Goal: Task Accomplishment & Management: Manage account settings

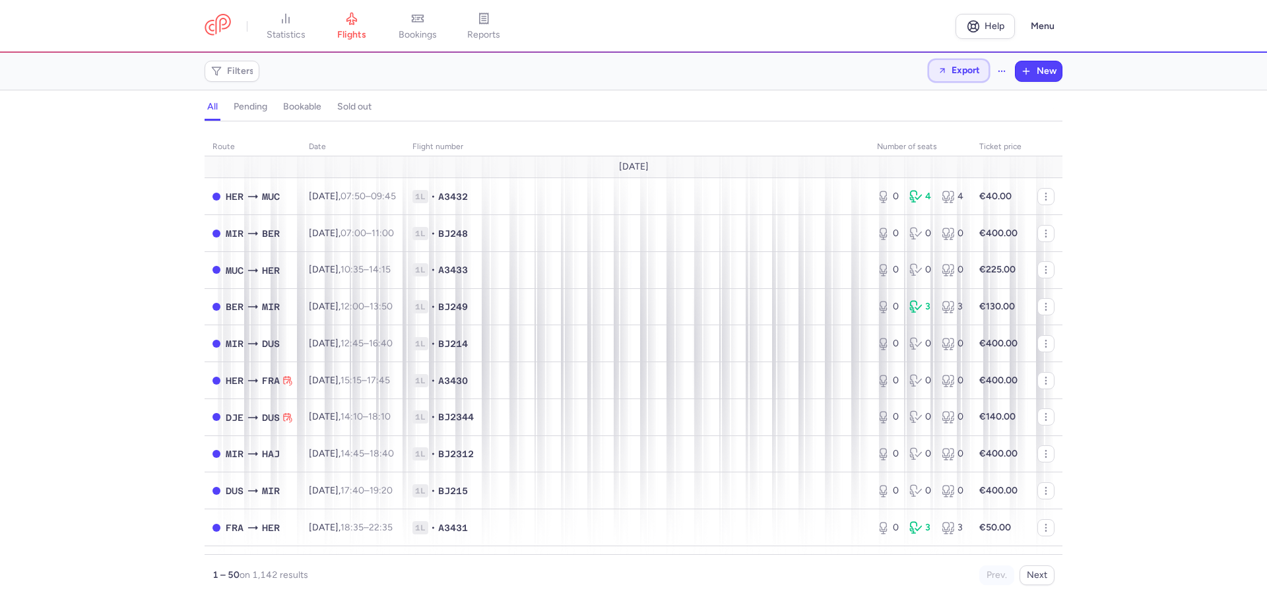
click at [959, 70] on span "Export" at bounding box center [965, 70] width 28 height 10
click at [928, 108] on button "Export flights" at bounding box center [922, 106] width 131 height 21
click at [240, 69] on span "Filters" at bounding box center [240, 71] width 27 height 11
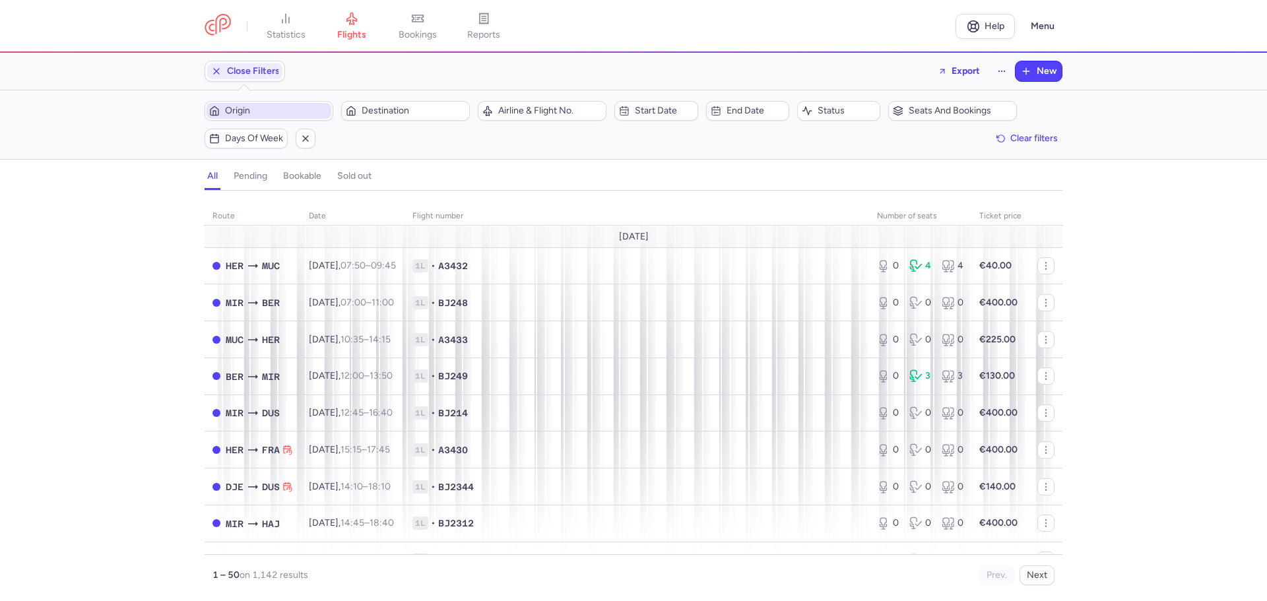
click at [261, 106] on span "Origin" at bounding box center [277, 111] width 104 height 11
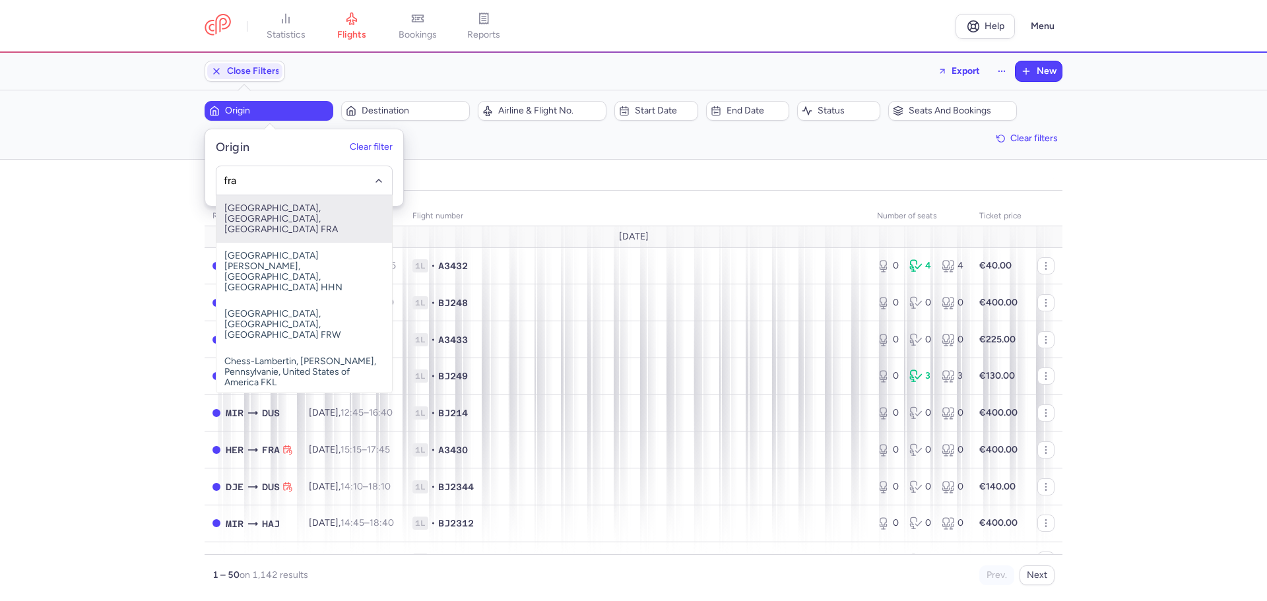
click at [278, 215] on span "Frankfurt International Airport, Frankfurt am Main, Germany FRA" at bounding box center [303, 218] width 175 height 47
type input "fra"
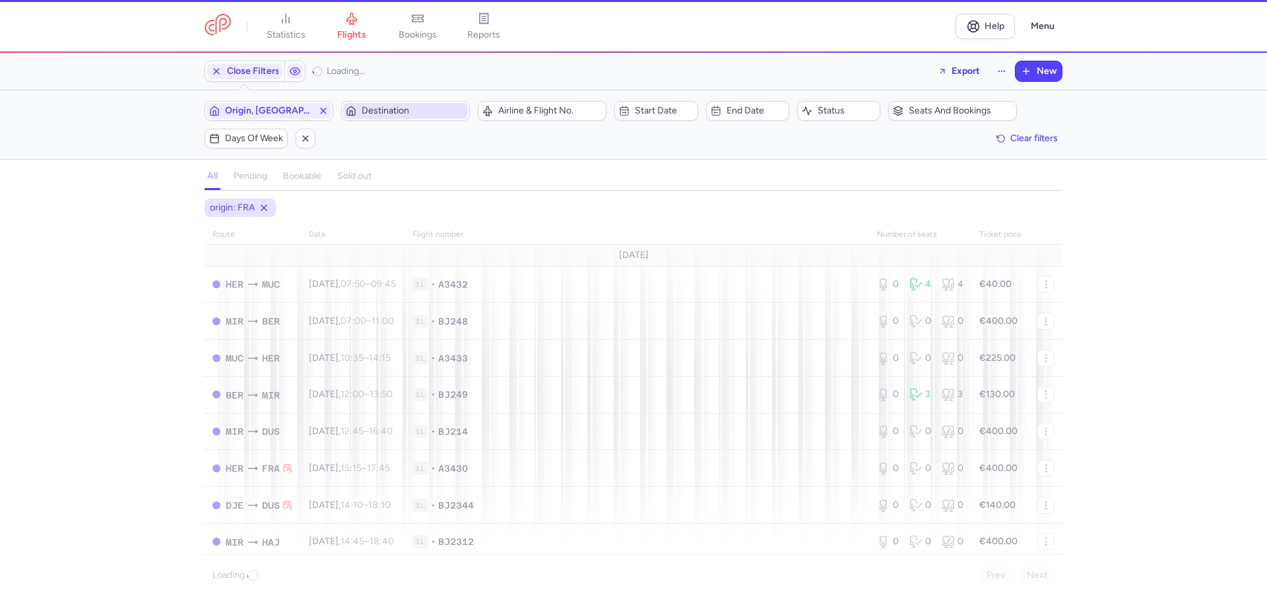
click at [396, 111] on span "Destination" at bounding box center [414, 111] width 104 height 11
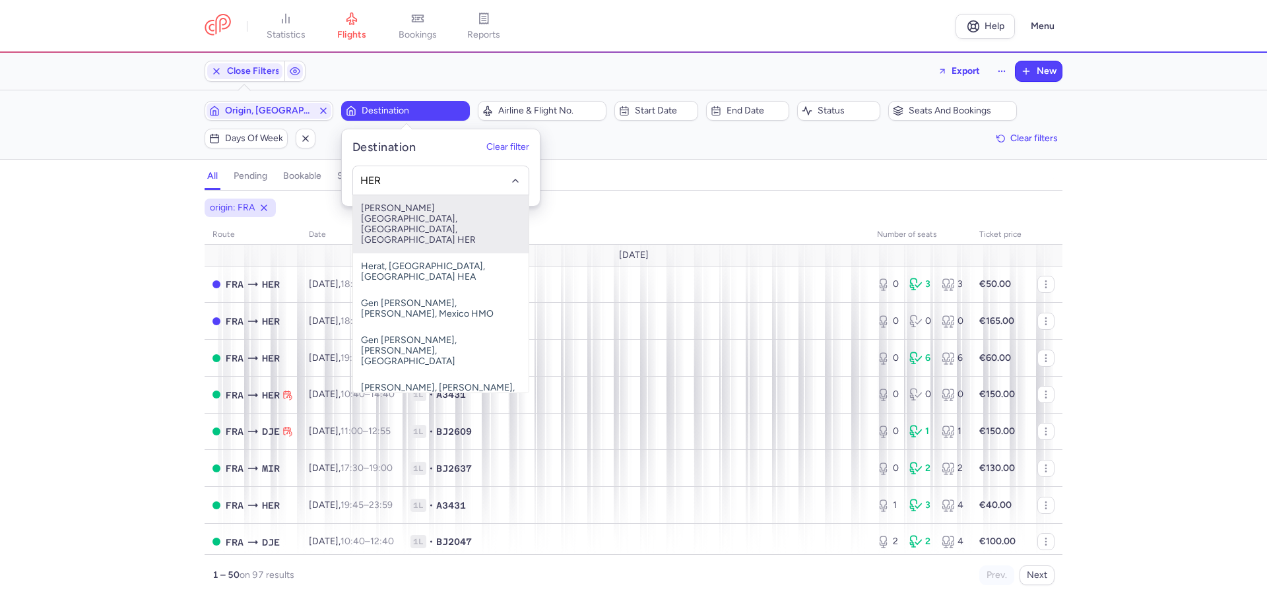
click at [415, 213] on span "Nikos Kazantzakis Airport, Irákleion, Greece HER" at bounding box center [440, 224] width 175 height 58
type input "HER"
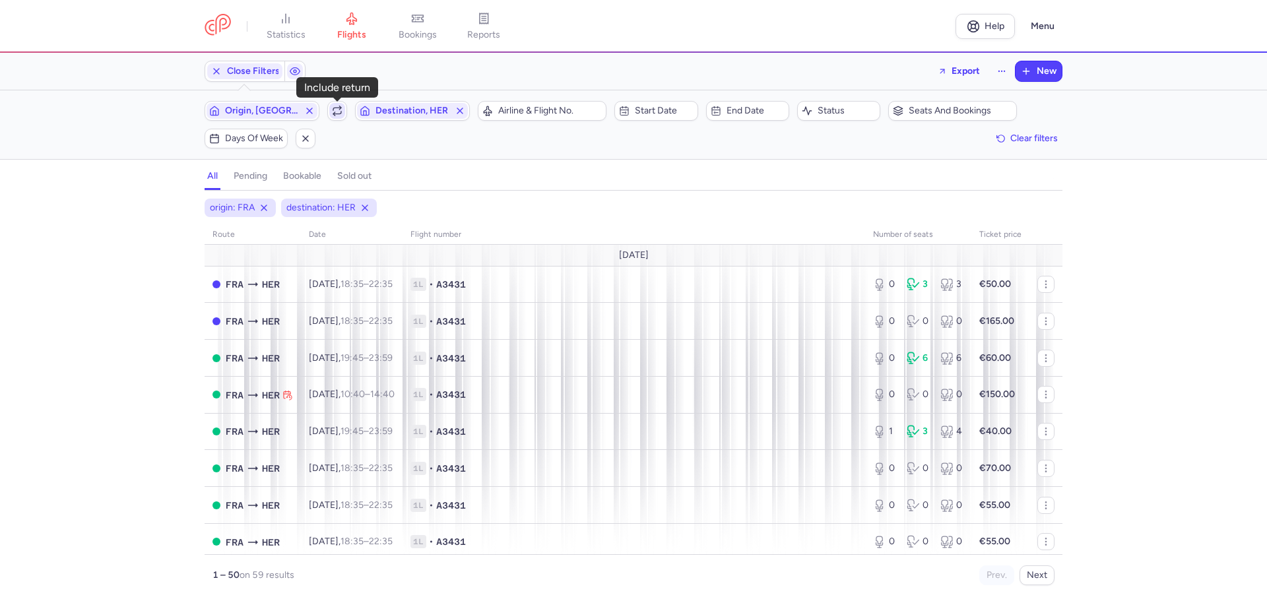
click at [340, 108] on icon "button" at bounding box center [337, 109] width 8 height 3
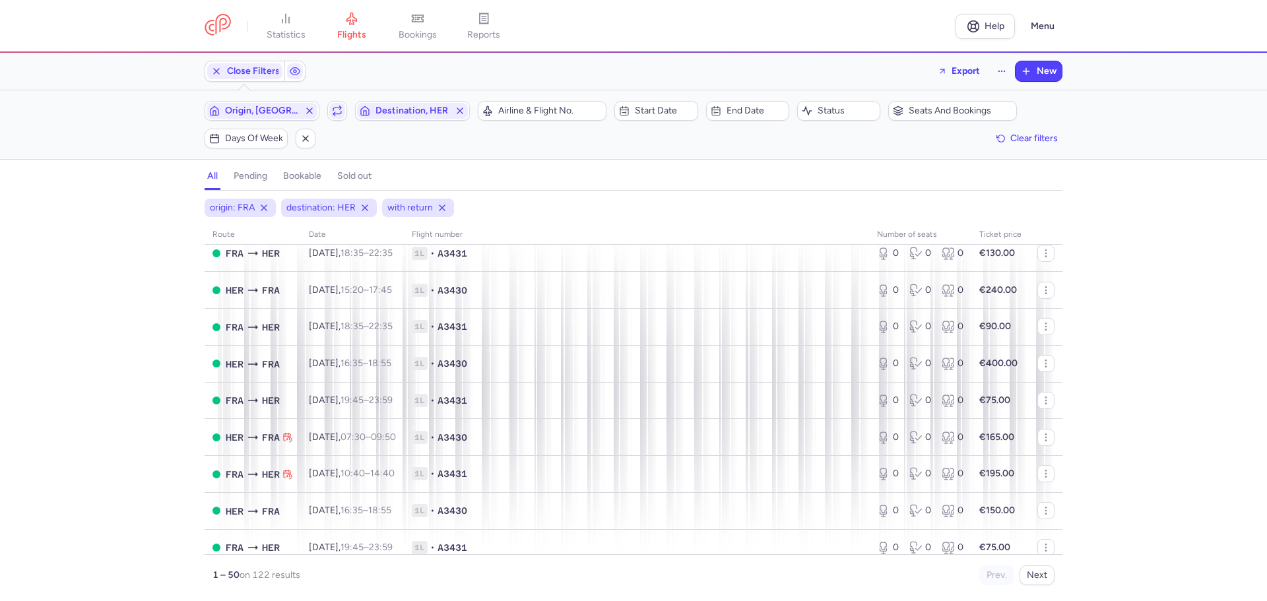
scroll to position [1572, 0]
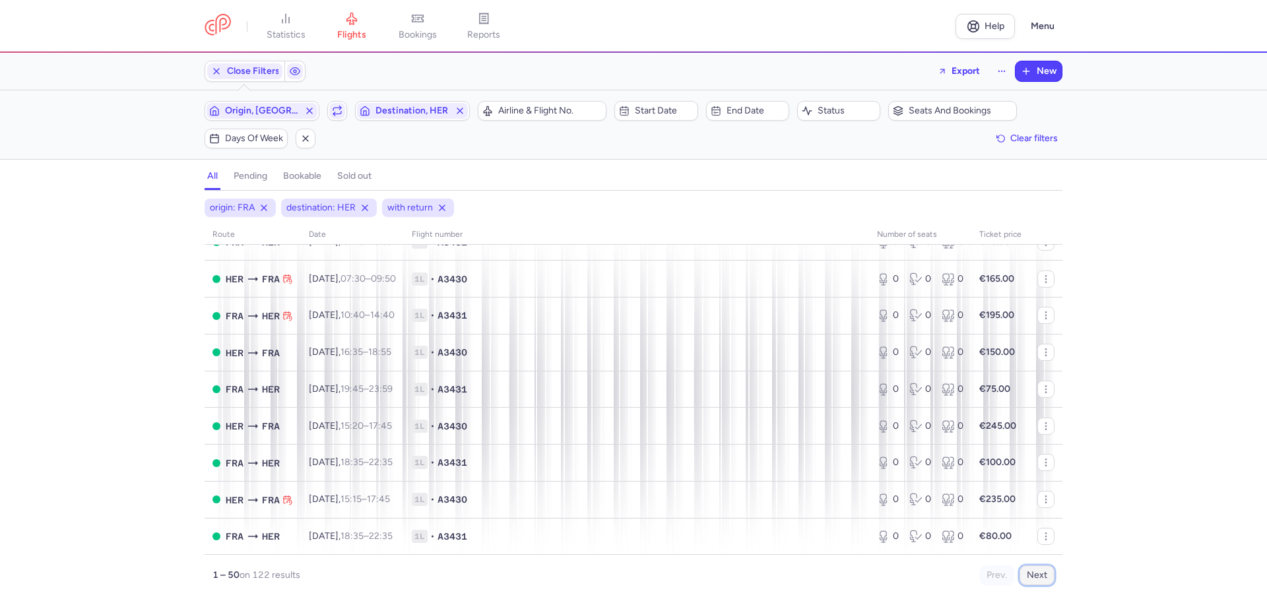
click at [1031, 577] on button "Next" at bounding box center [1036, 575] width 35 height 20
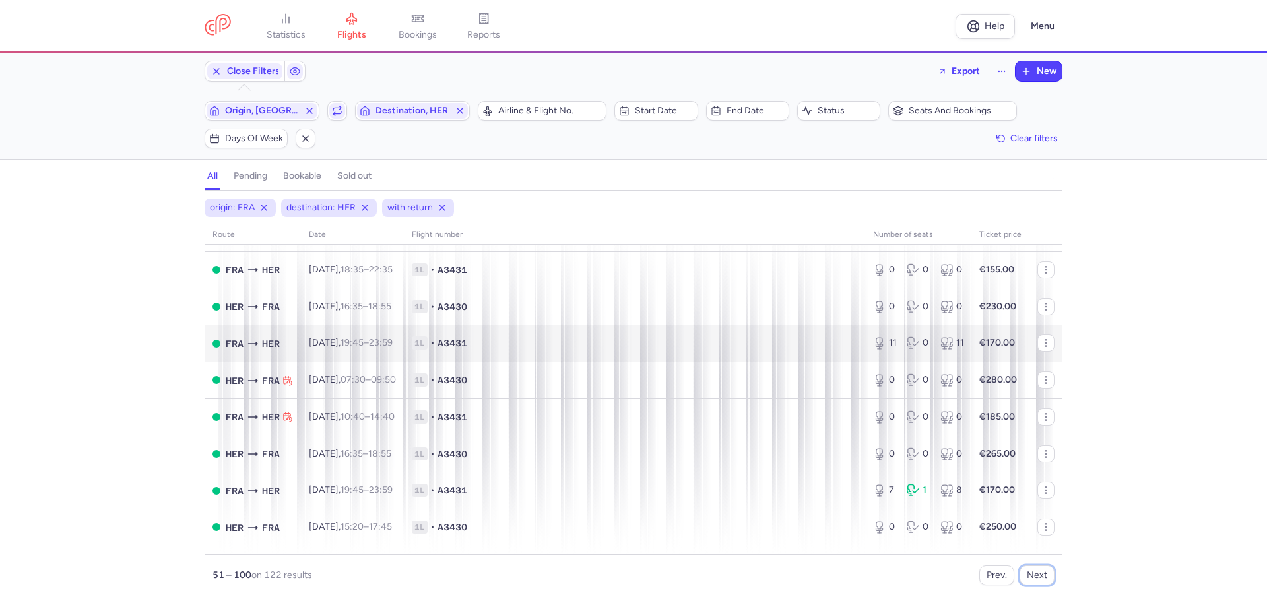
scroll to position [1374, 0]
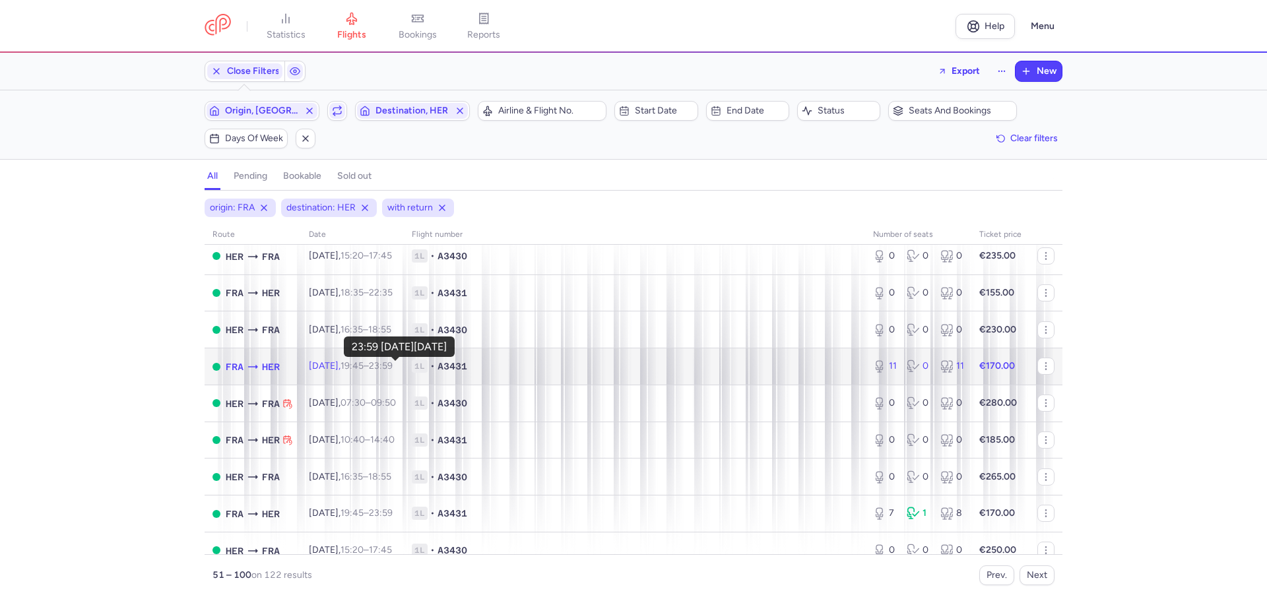
click at [393, 365] on time "23:59 +0" at bounding box center [381, 365] width 24 height 11
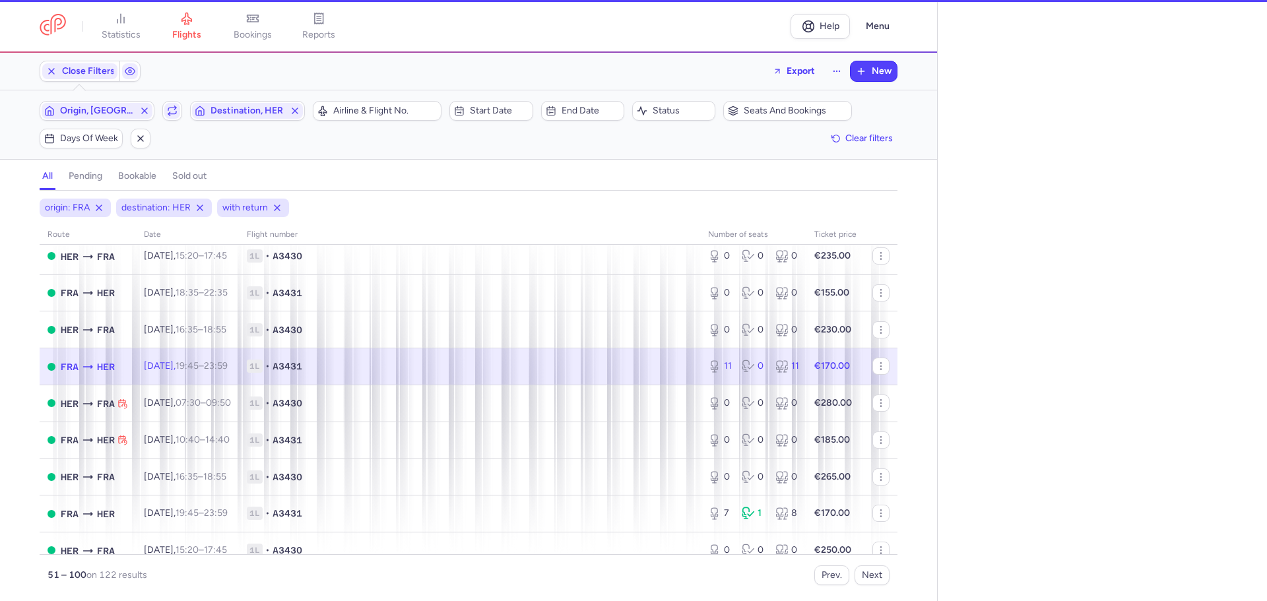
select select "days"
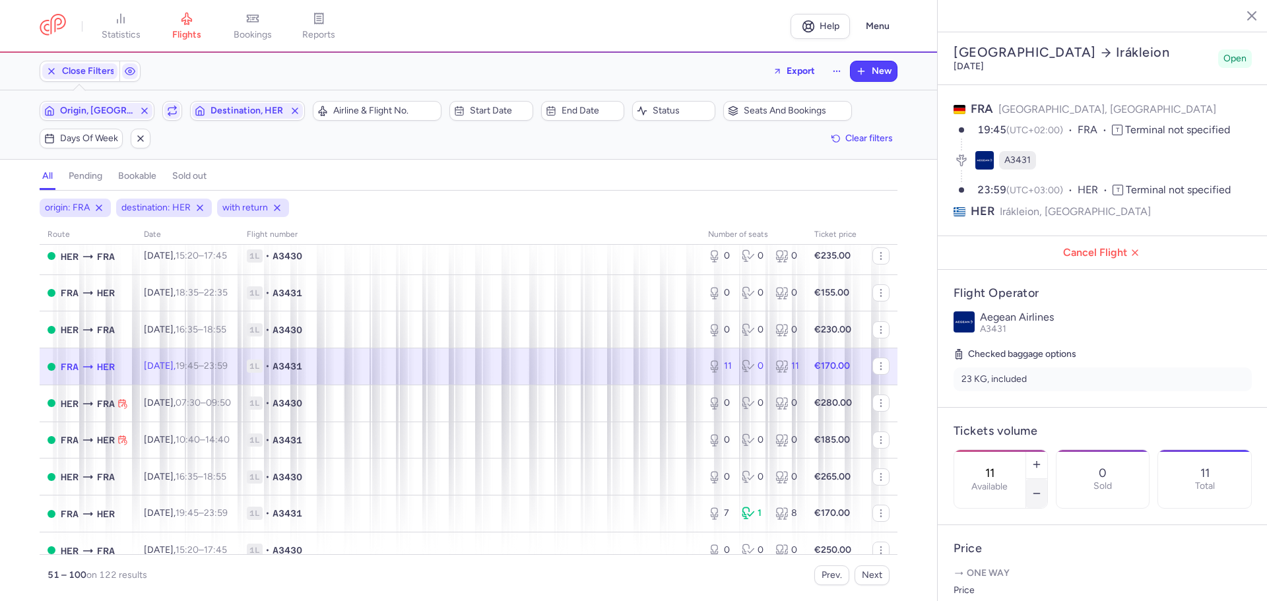
click at [1047, 479] on button "button" at bounding box center [1036, 493] width 21 height 29
type input "9"
click at [997, 567] on button "Save changes" at bounding box center [997, 575] width 88 height 29
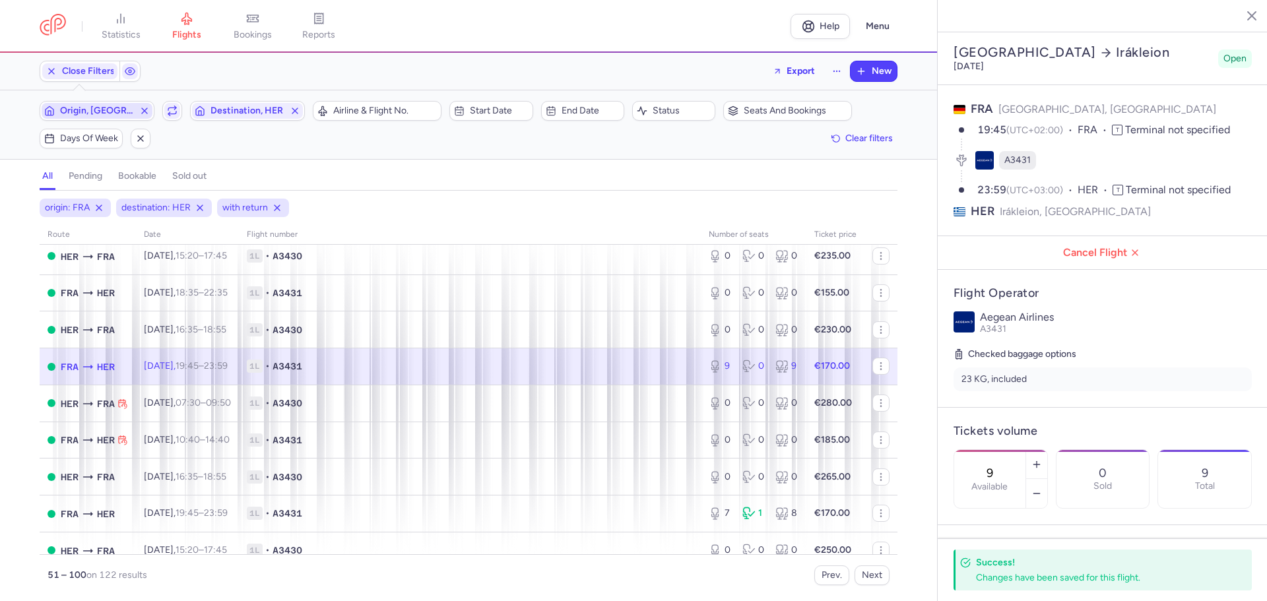
click at [110, 108] on span "Origin, FRA" at bounding box center [97, 111] width 74 height 11
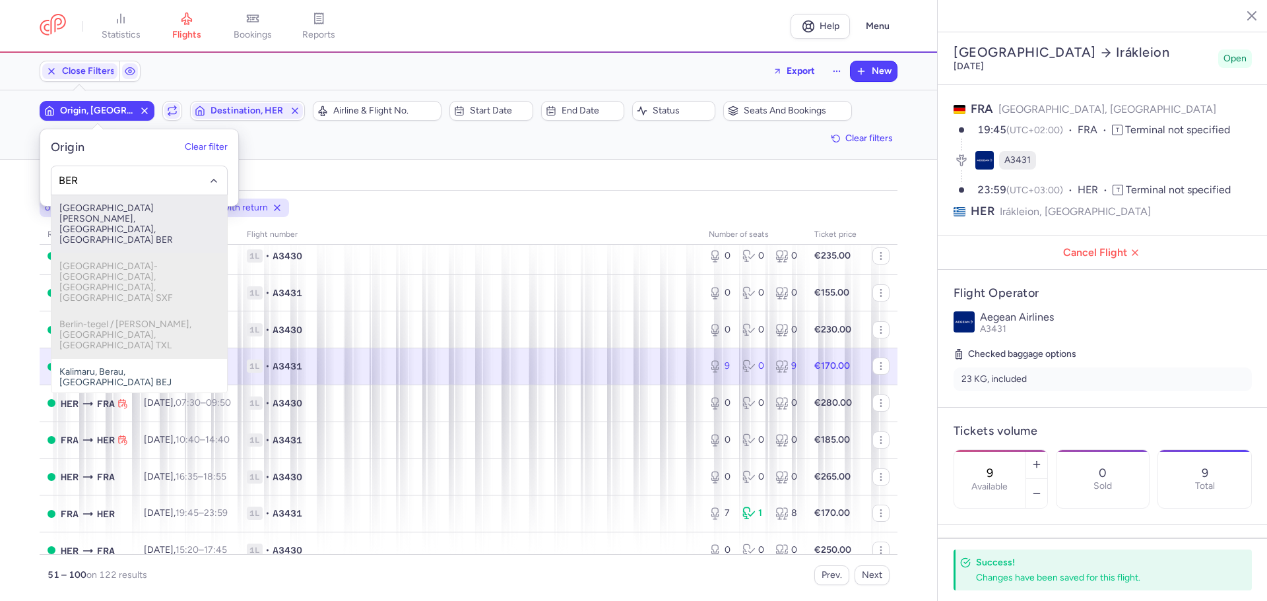
click at [139, 212] on span "Berlin Brandenburg Airport, Berlin, Germany BER" at bounding box center [138, 224] width 175 height 58
type input "BER"
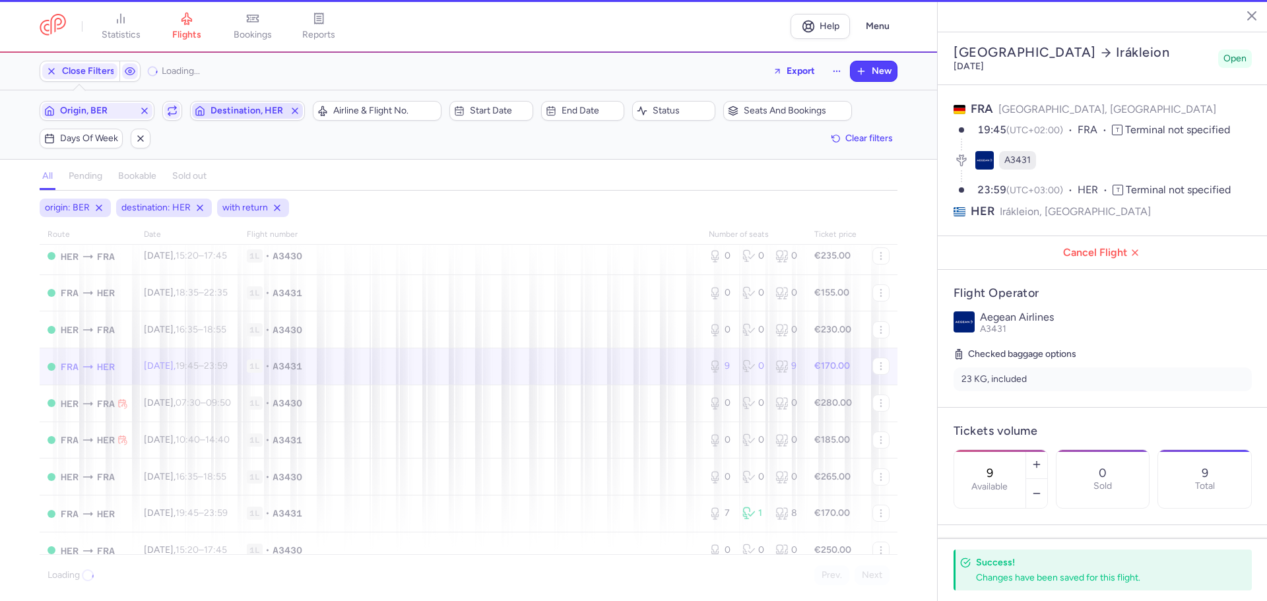
click at [238, 113] on span "Destination, HER" at bounding box center [247, 111] width 74 height 11
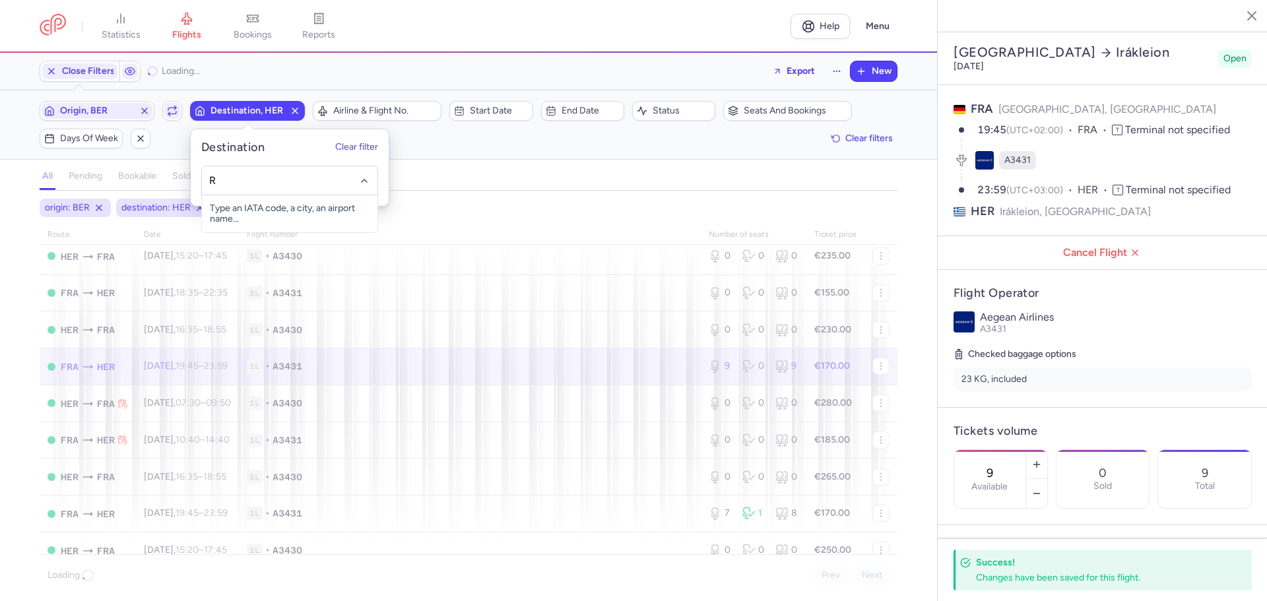
scroll to position [1360, 0]
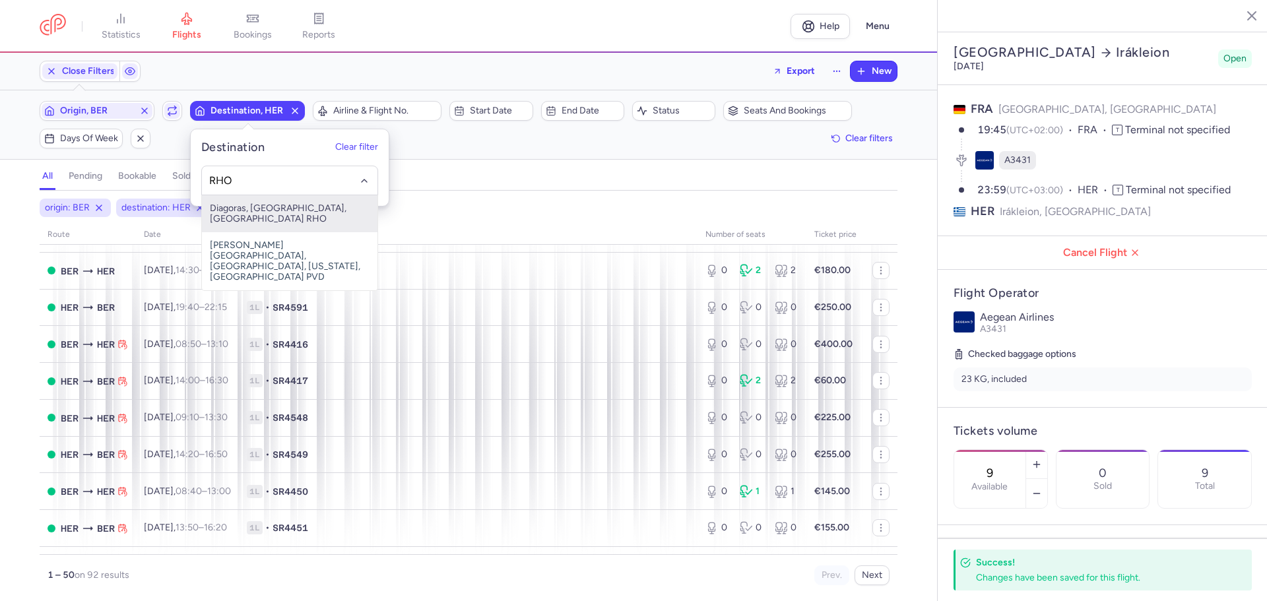
click at [257, 204] on span "Diagoras, Ródos, Greece RHO" at bounding box center [289, 213] width 175 height 37
type input "RHO"
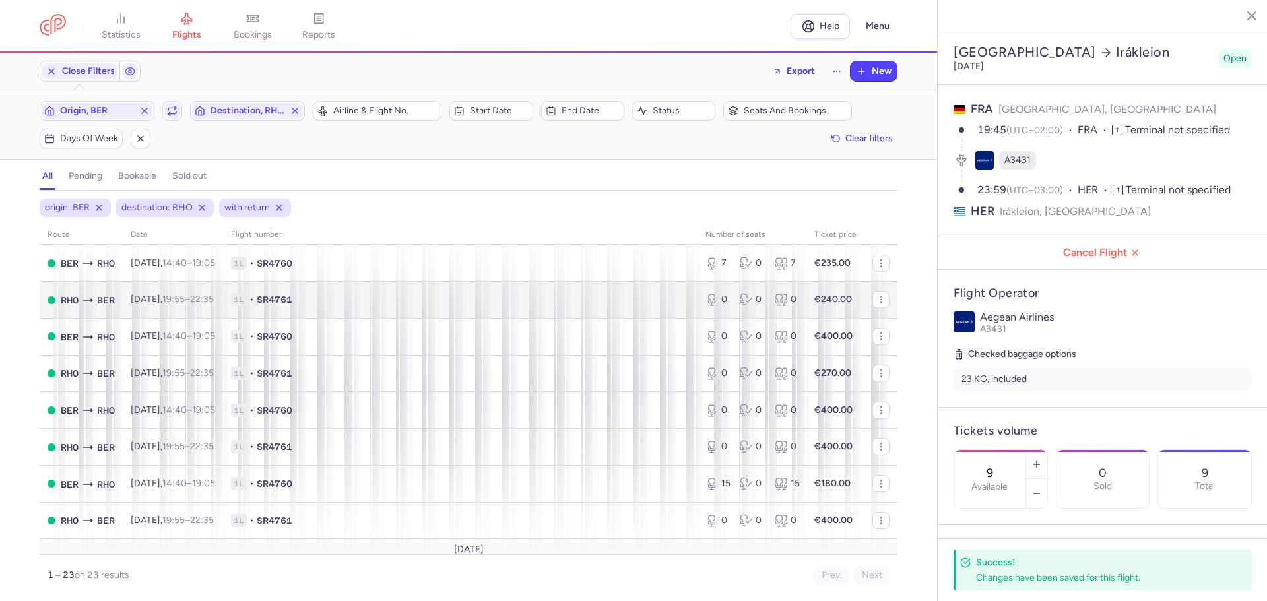
scroll to position [557, 0]
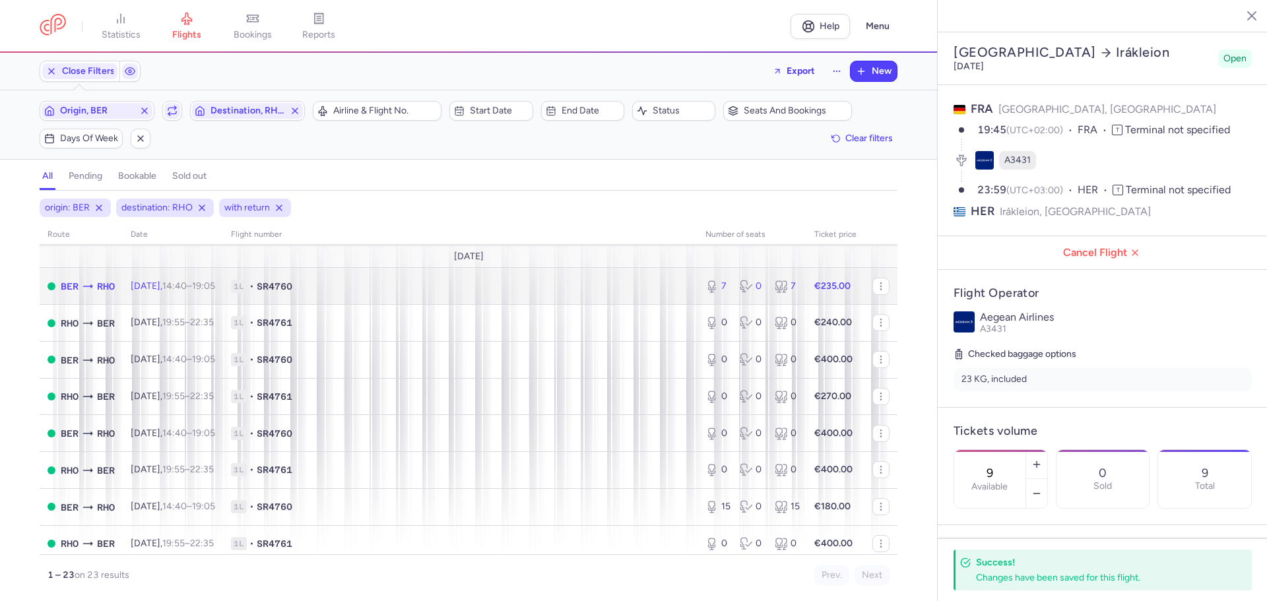
click at [385, 290] on span "1L • SR4760" at bounding box center [460, 286] width 458 height 13
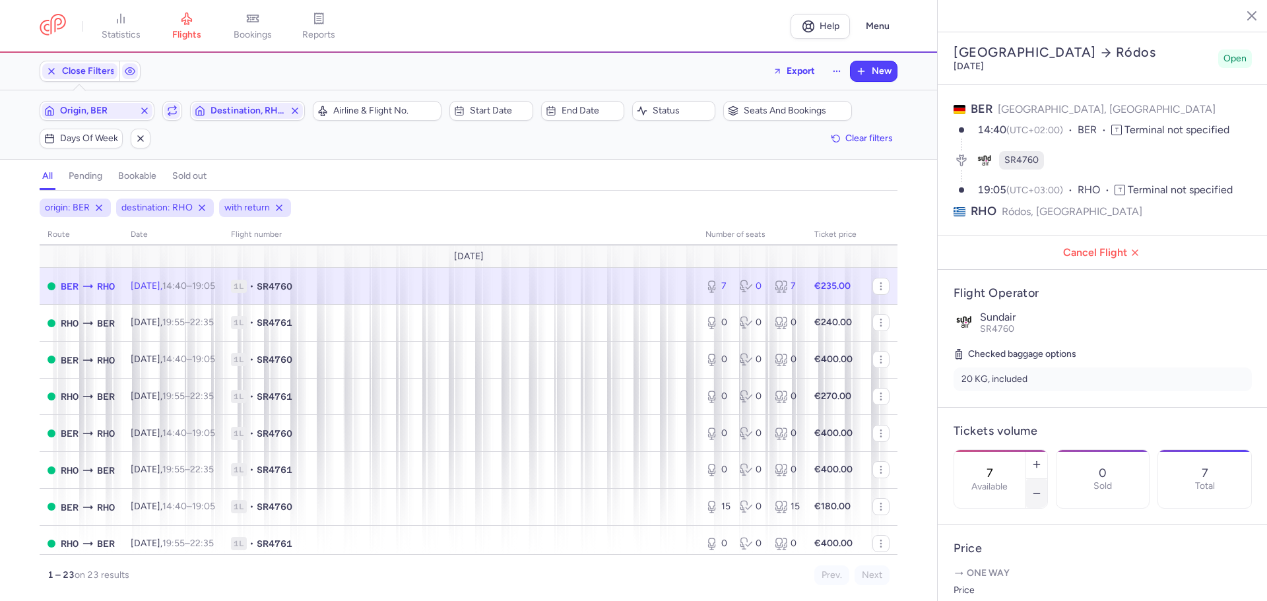
click at [1042, 488] on icon "button" at bounding box center [1036, 493] width 11 height 11
type input "5"
click at [1009, 567] on button "Save changes" at bounding box center [997, 575] width 88 height 29
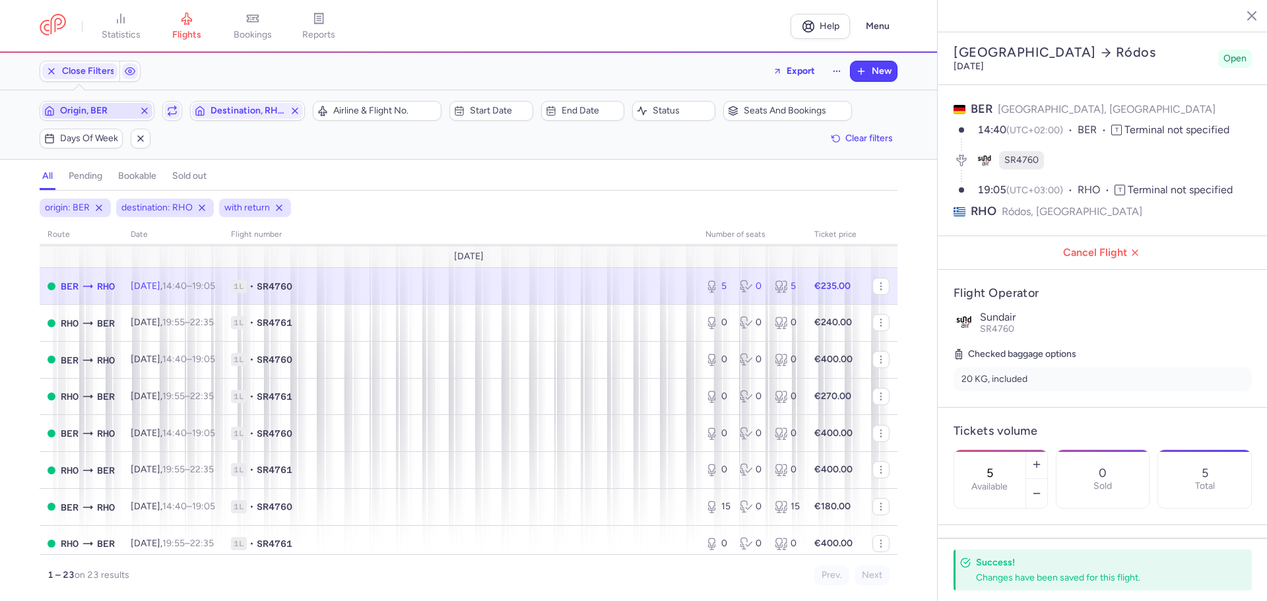
click at [116, 106] on span "Origin, BER" at bounding box center [97, 111] width 74 height 11
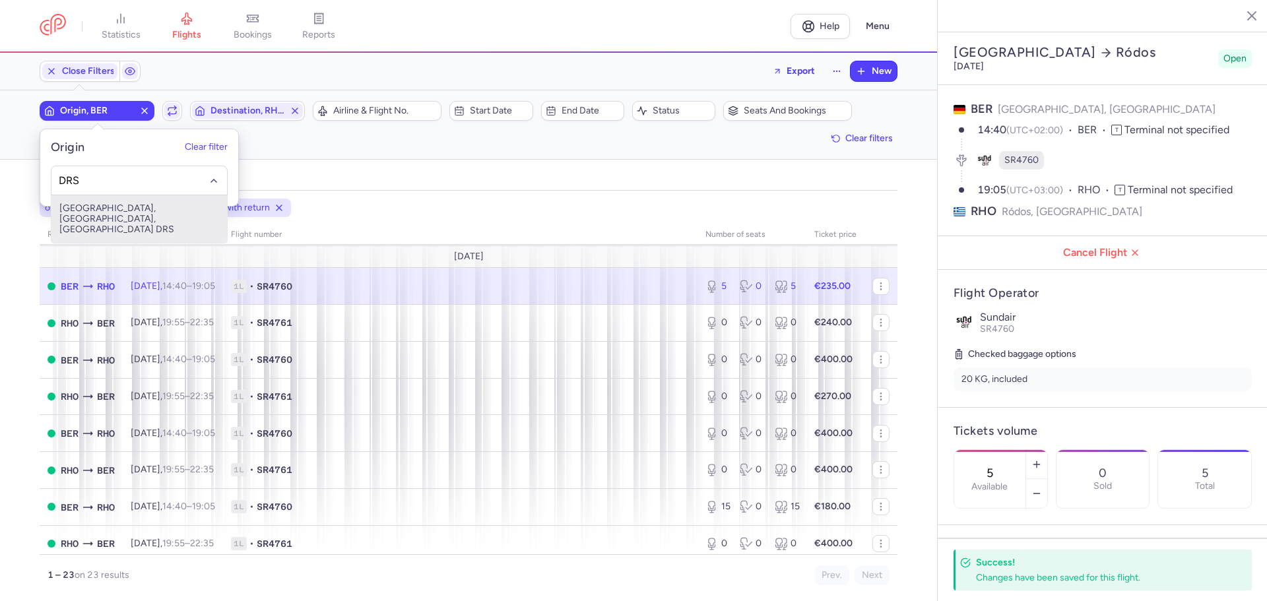
click at [127, 212] on span "Dresden Airport, Dresden, Germany DRS" at bounding box center [138, 218] width 175 height 47
type input "DRS"
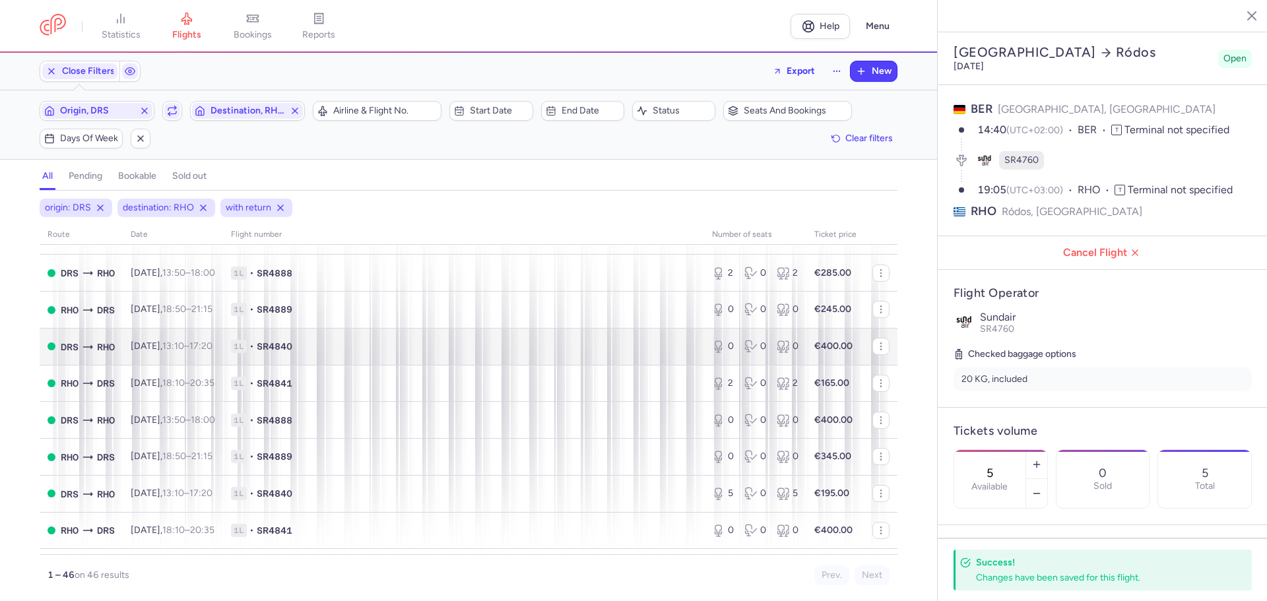
scroll to position [1151, 0]
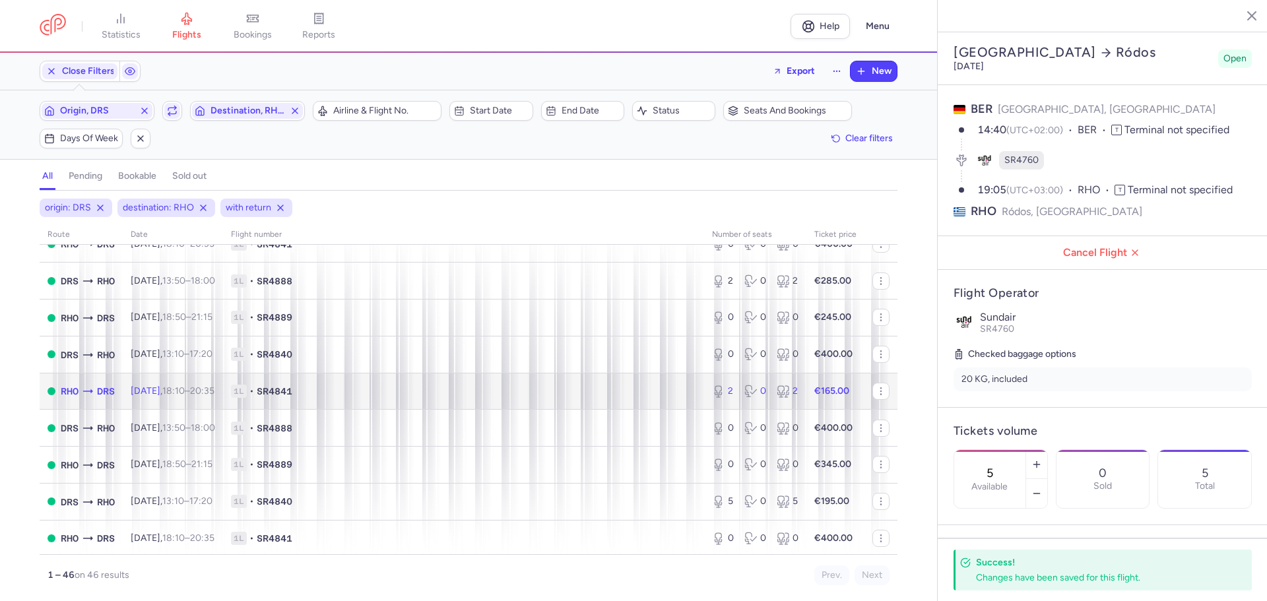
click at [223, 396] on td "Thu, 9 Oct, 18:10 – 20:35 +0" at bounding box center [173, 391] width 100 height 37
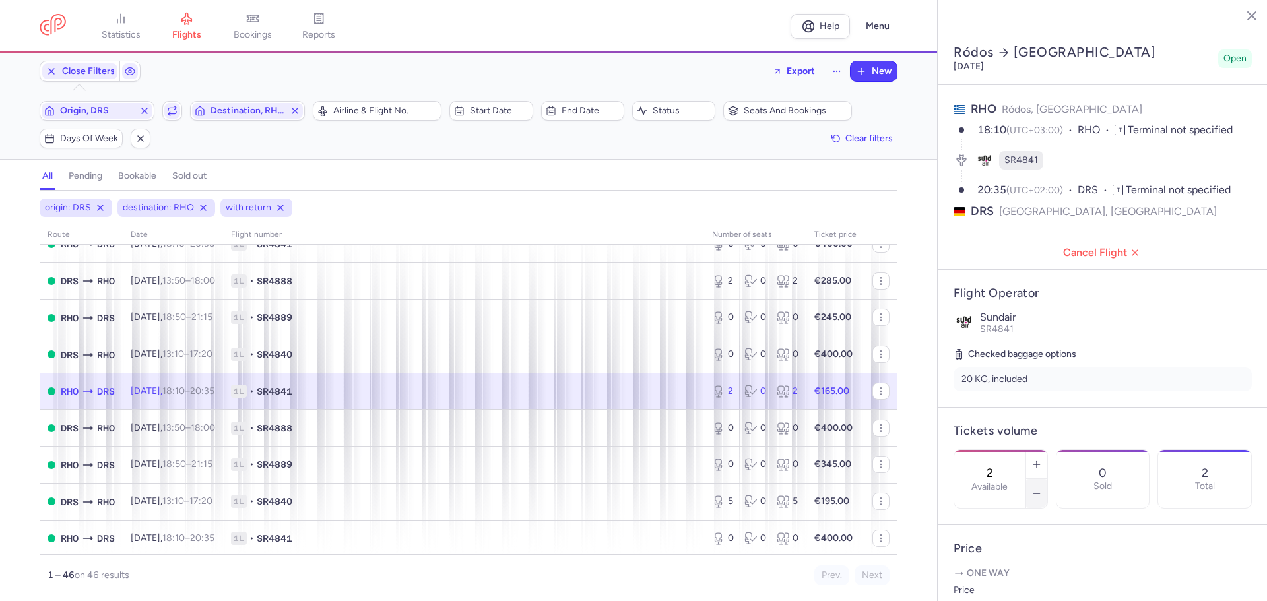
click at [1047, 479] on button "button" at bounding box center [1036, 493] width 21 height 29
type input "0"
click at [1022, 573] on span "Save changes" at bounding box center [996, 575] width 65 height 12
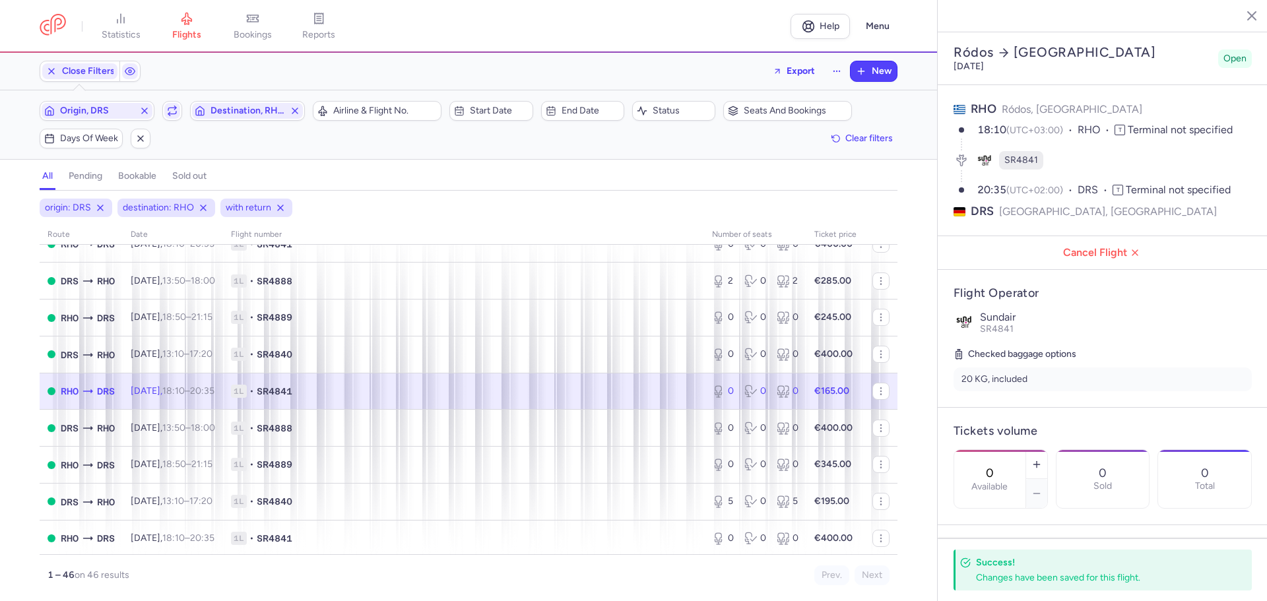
click at [1238, 12] on line "button" at bounding box center [1241, 15] width 7 height 7
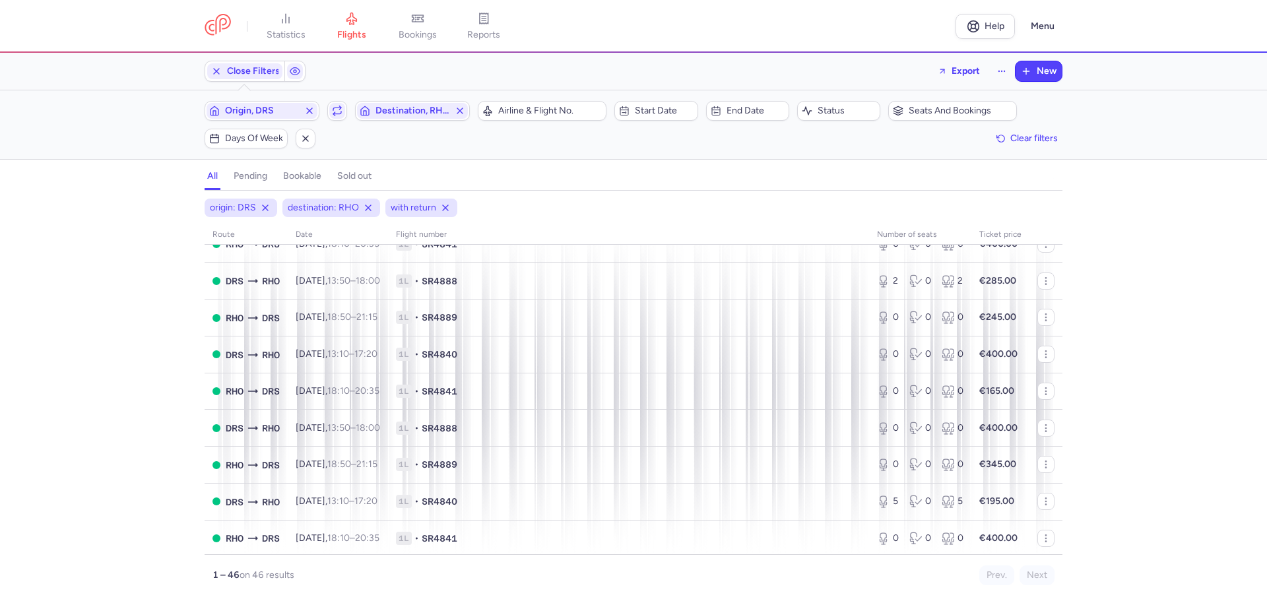
click at [816, 69] on div "Close Filters Export New" at bounding box center [633, 71] width 868 height 32
drag, startPoint x: 816, startPoint y: 69, endPoint x: 612, endPoint y: 63, distance: 203.9
click at [612, 63] on div "Close Filters Export New" at bounding box center [633, 71] width 868 height 32
click at [1025, 139] on span "Clear filters" at bounding box center [1033, 138] width 47 height 10
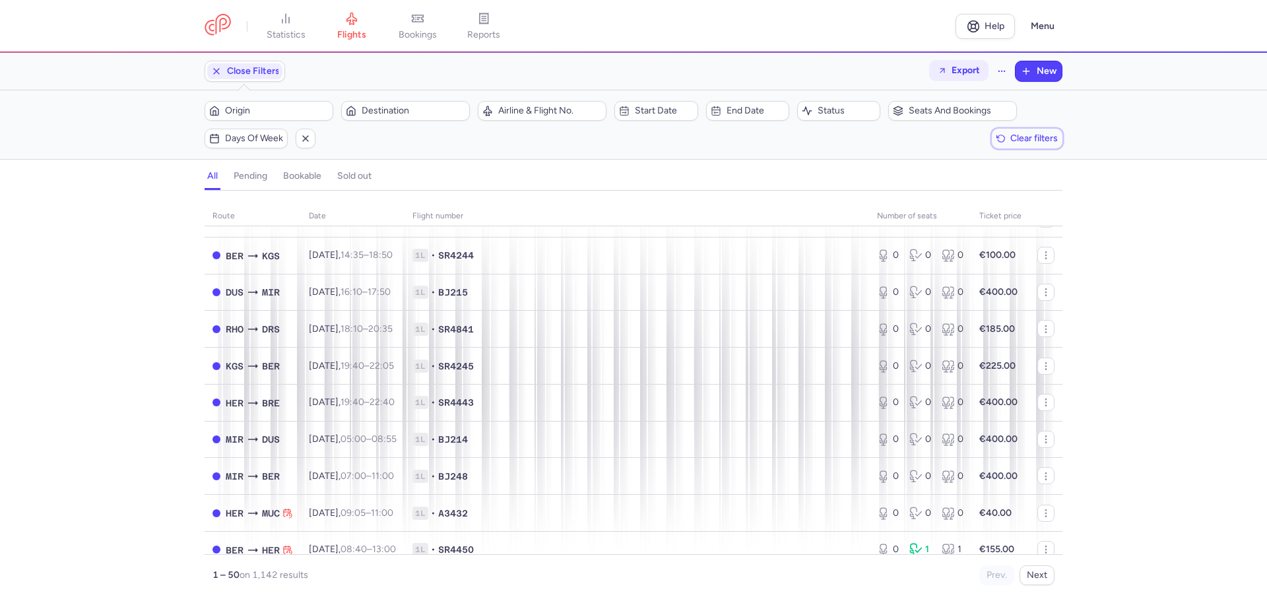
scroll to position [1180, 0]
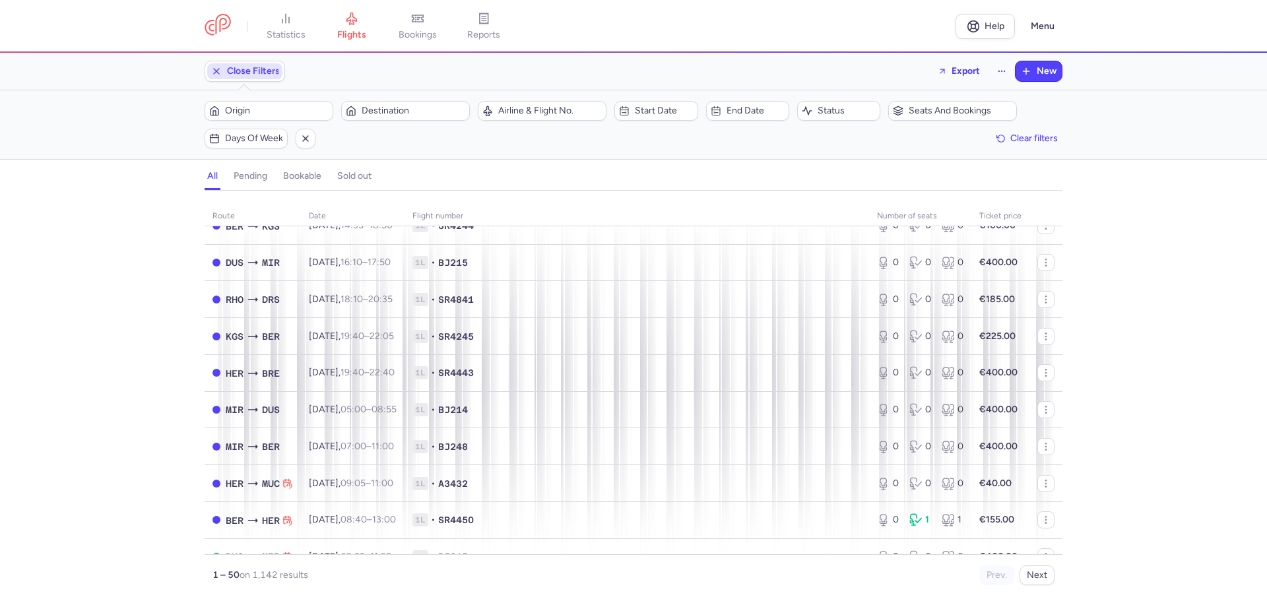
click at [268, 70] on span "Close Filters" at bounding box center [253, 71] width 53 height 11
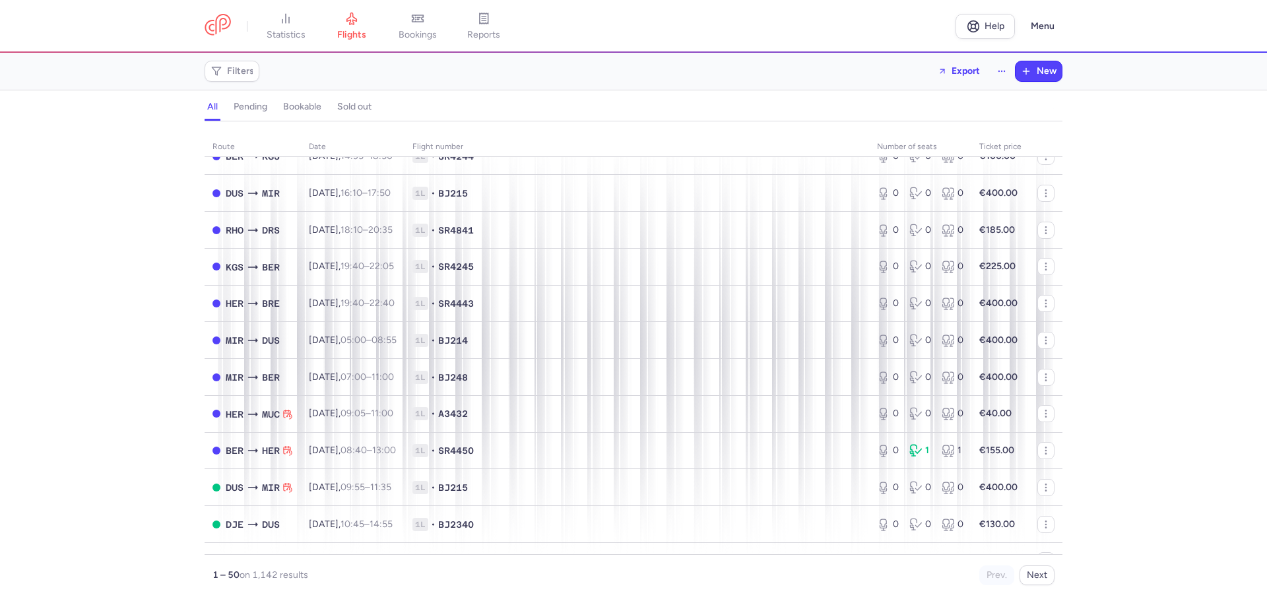
click at [480, 66] on div "Filters Export New" at bounding box center [633, 71] width 868 height 32
click at [665, 78] on div "Filters Export New" at bounding box center [633, 71] width 868 height 32
drag, startPoint x: 0, startPoint y: 0, endPoint x: 665, endPoint y: 78, distance: 669.5
click at [961, 69] on span "Export" at bounding box center [965, 70] width 28 height 10
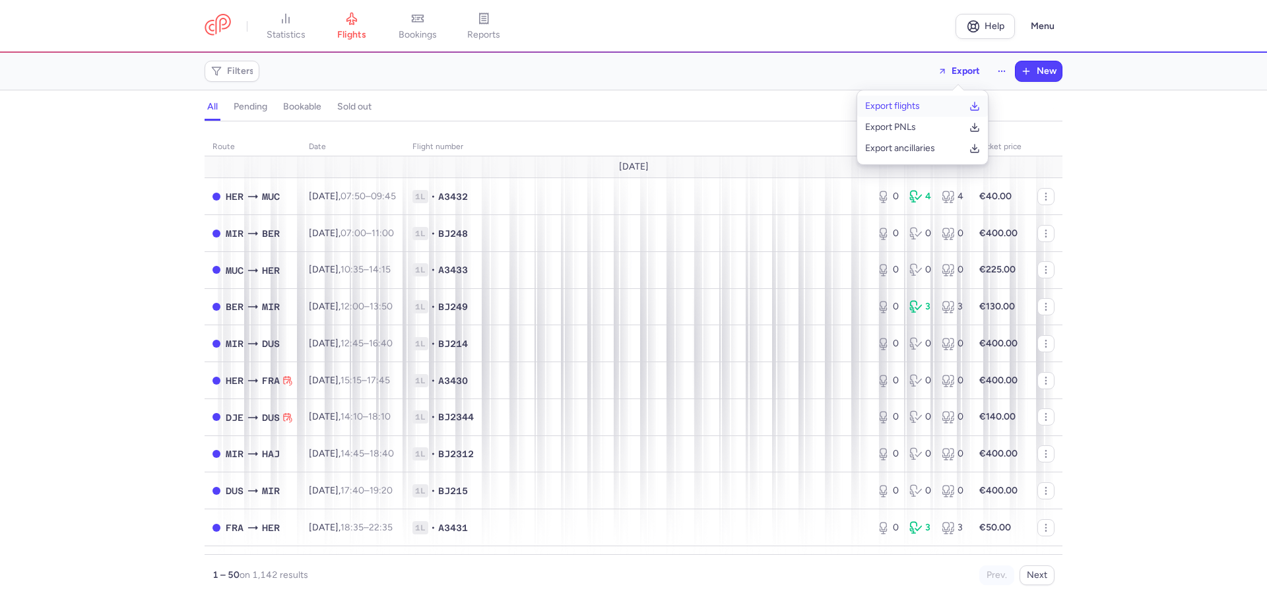
click at [938, 99] on button "Export flights" at bounding box center [922, 106] width 131 height 21
click at [241, 76] on span "Filters" at bounding box center [240, 71] width 27 height 11
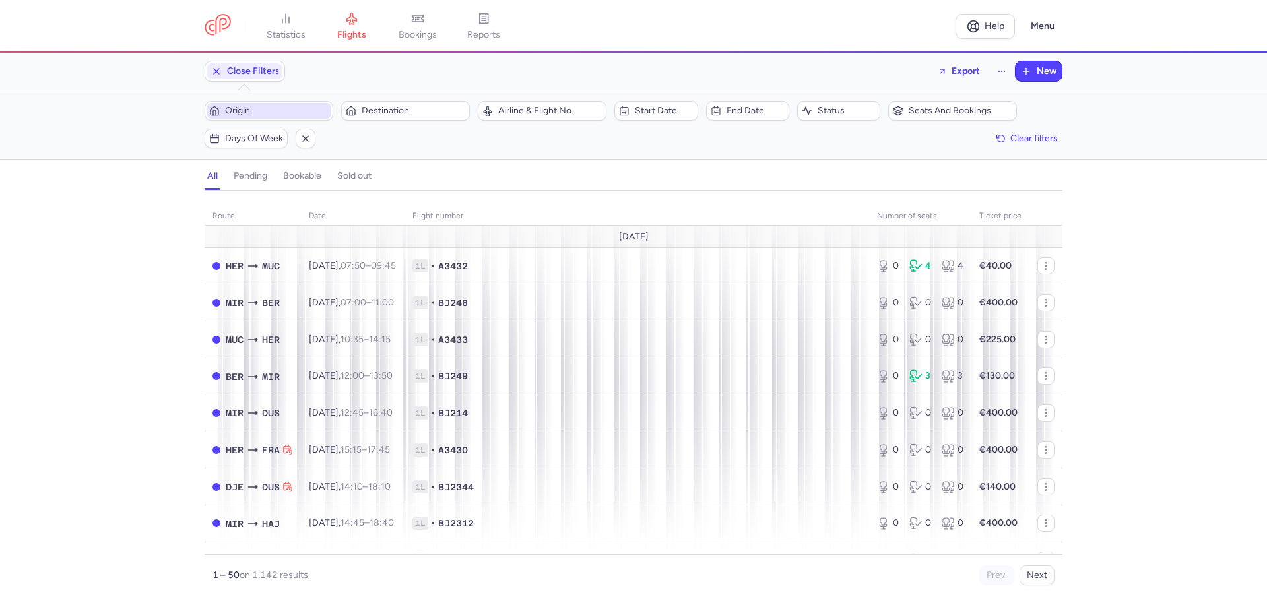
click at [281, 107] on span "Origin" at bounding box center [277, 111] width 104 height 11
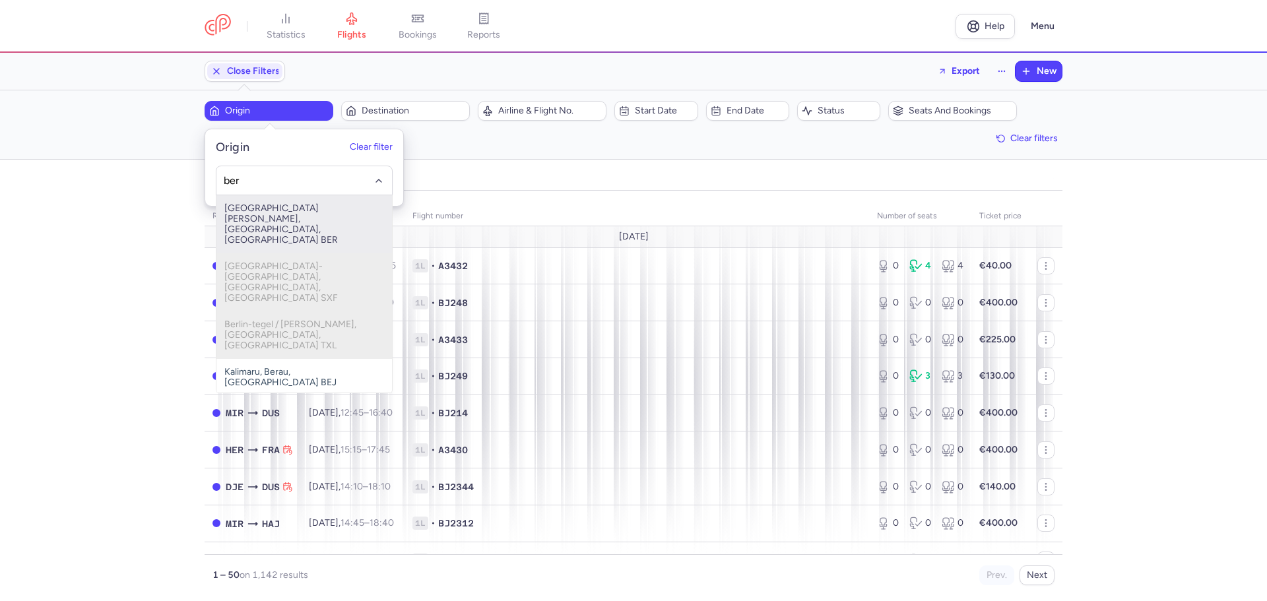
click at [295, 208] on span "Berlin Brandenburg Airport, Berlin, Germany BER" at bounding box center [303, 224] width 175 height 58
type input "ber"
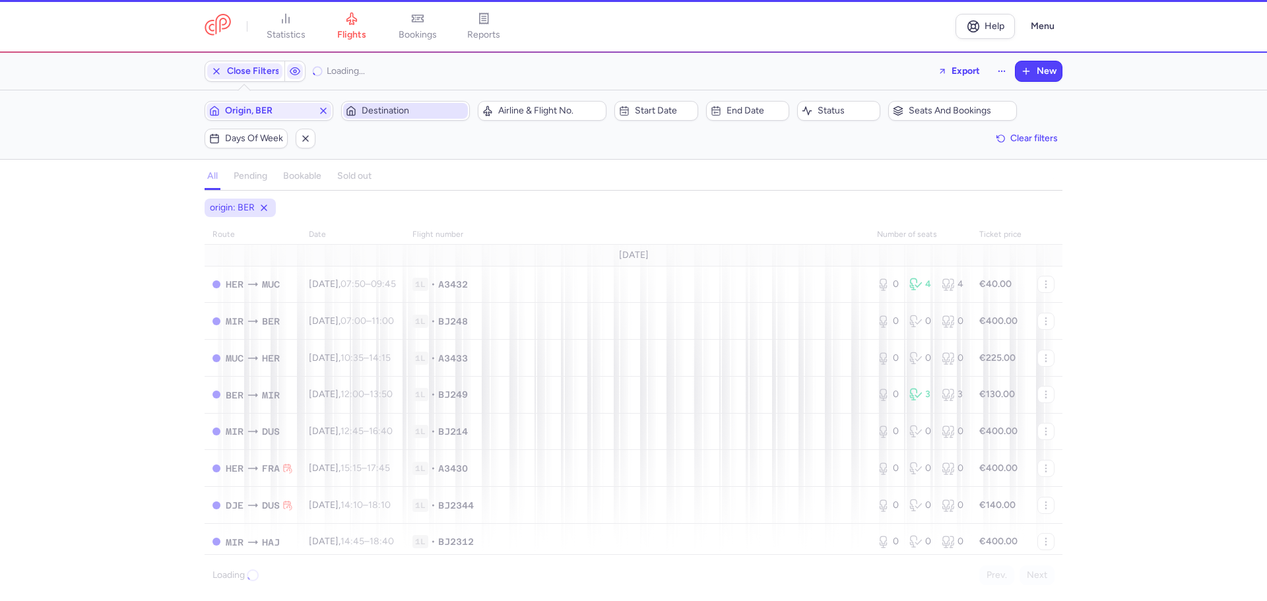
click at [409, 108] on span "Destination" at bounding box center [414, 111] width 104 height 11
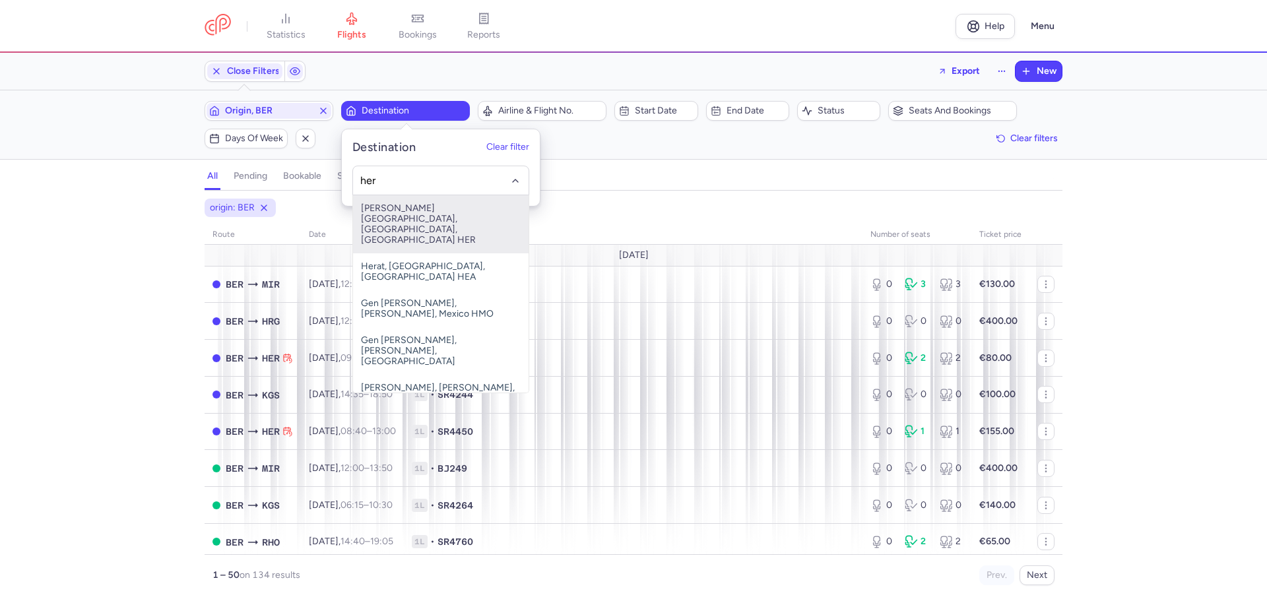
click at [445, 208] on span "Nikos Kazantzakis Airport, Irákleion, Greece HER" at bounding box center [440, 224] width 175 height 58
type input "her"
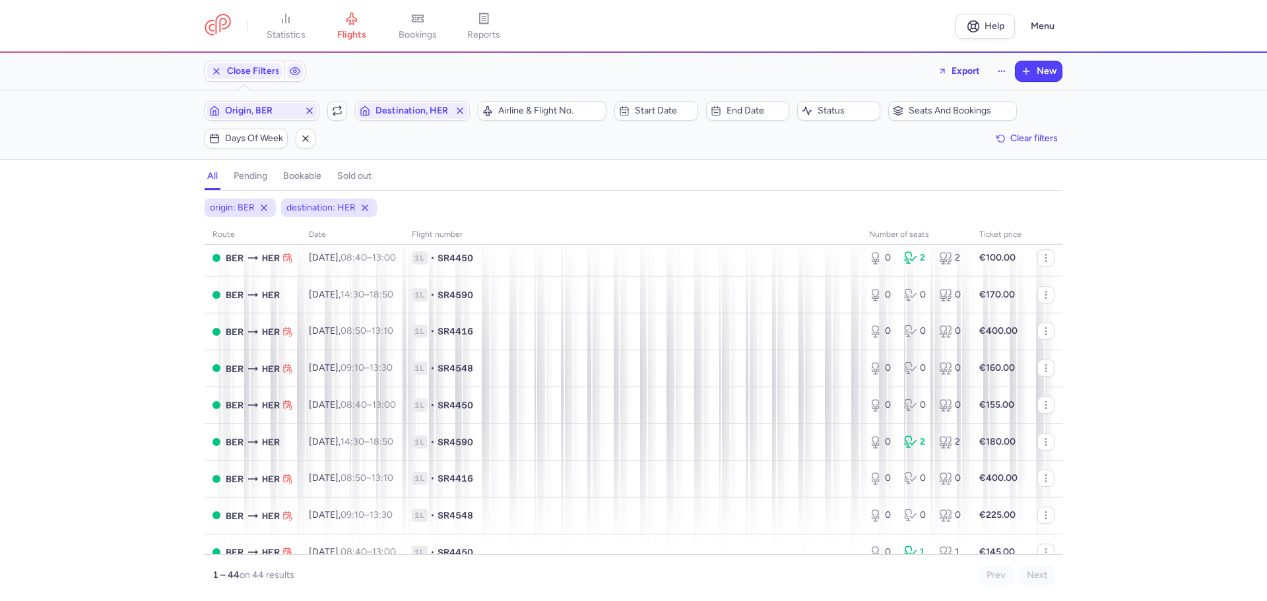
scroll to position [528, 0]
click at [337, 108] on icon "button" at bounding box center [337, 109] width 8 height 3
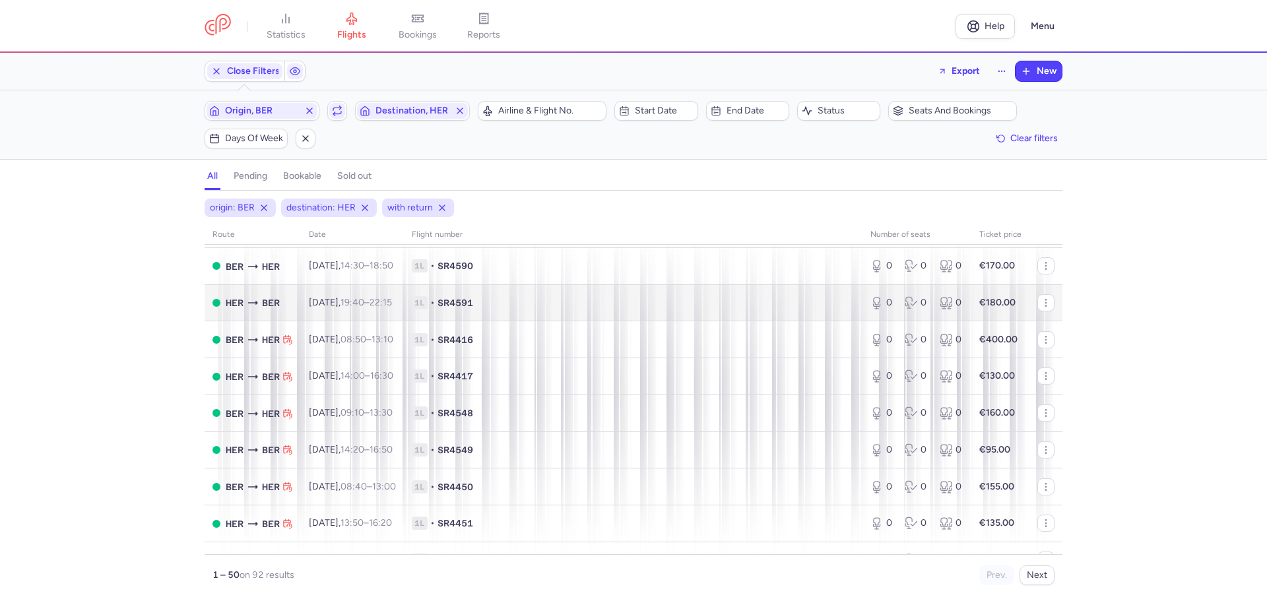
scroll to position [1004, 0]
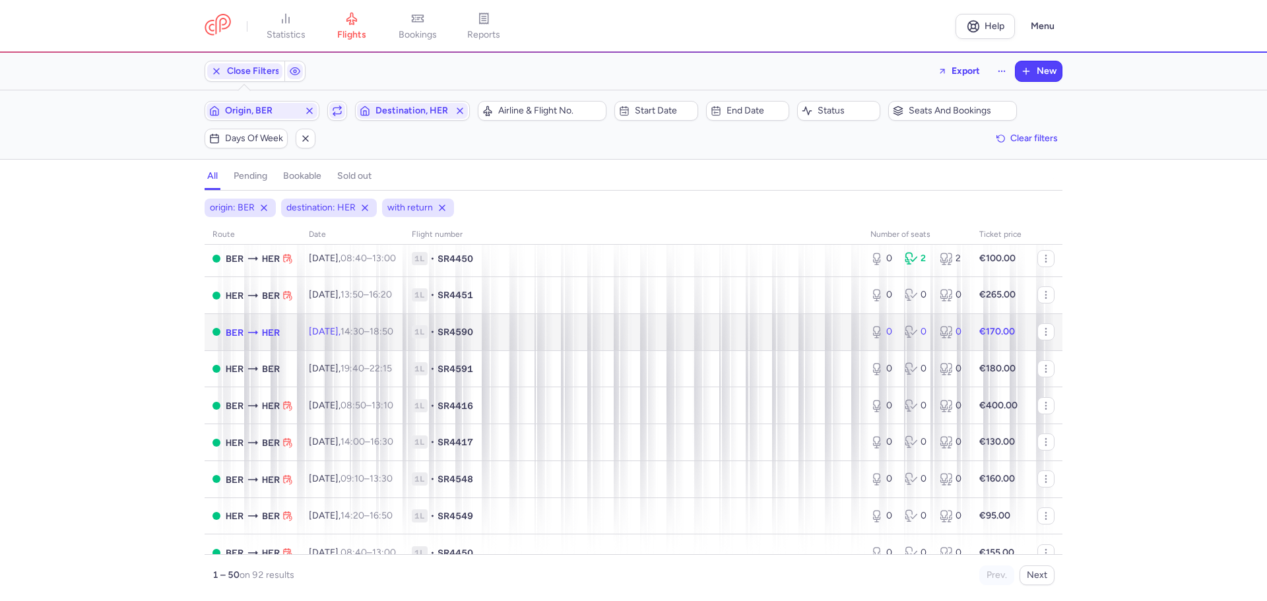
click at [390, 332] on time "18:50 +0" at bounding box center [381, 331] width 24 height 11
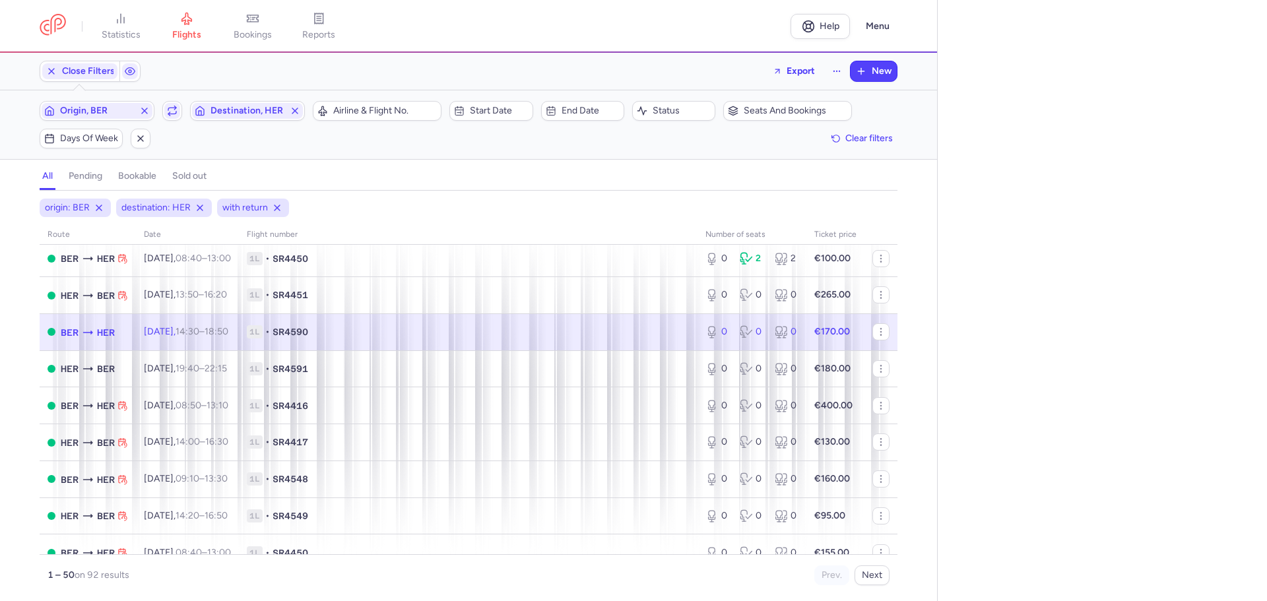
select select "days"
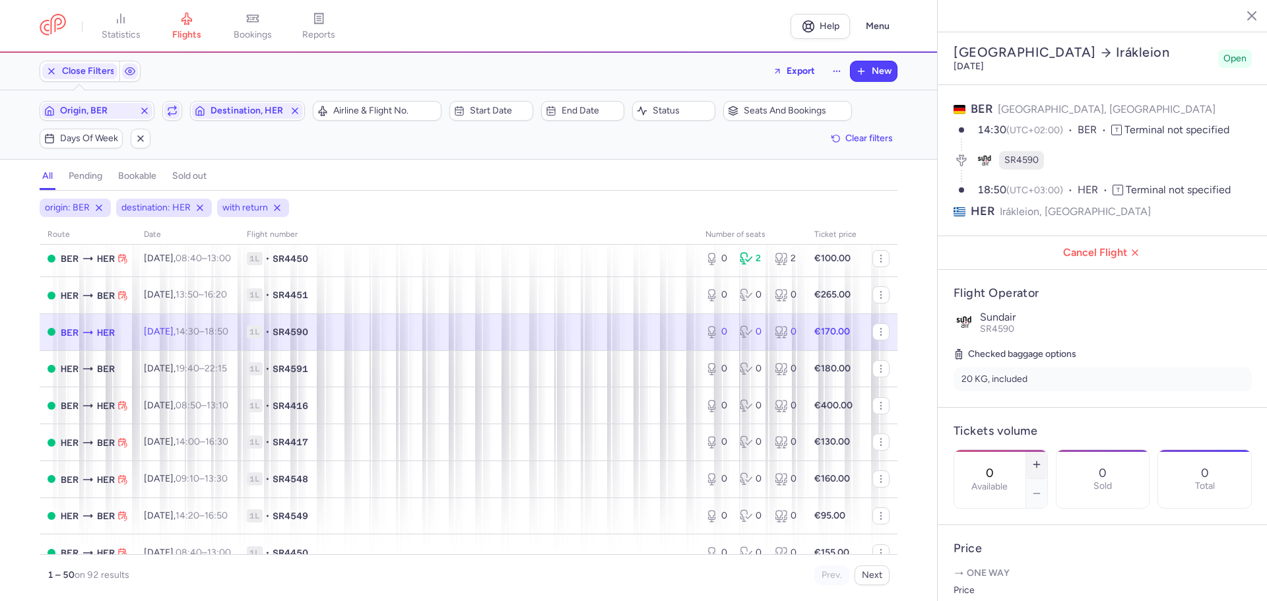
click at [1047, 450] on button "button" at bounding box center [1036, 464] width 21 height 29
type input "2"
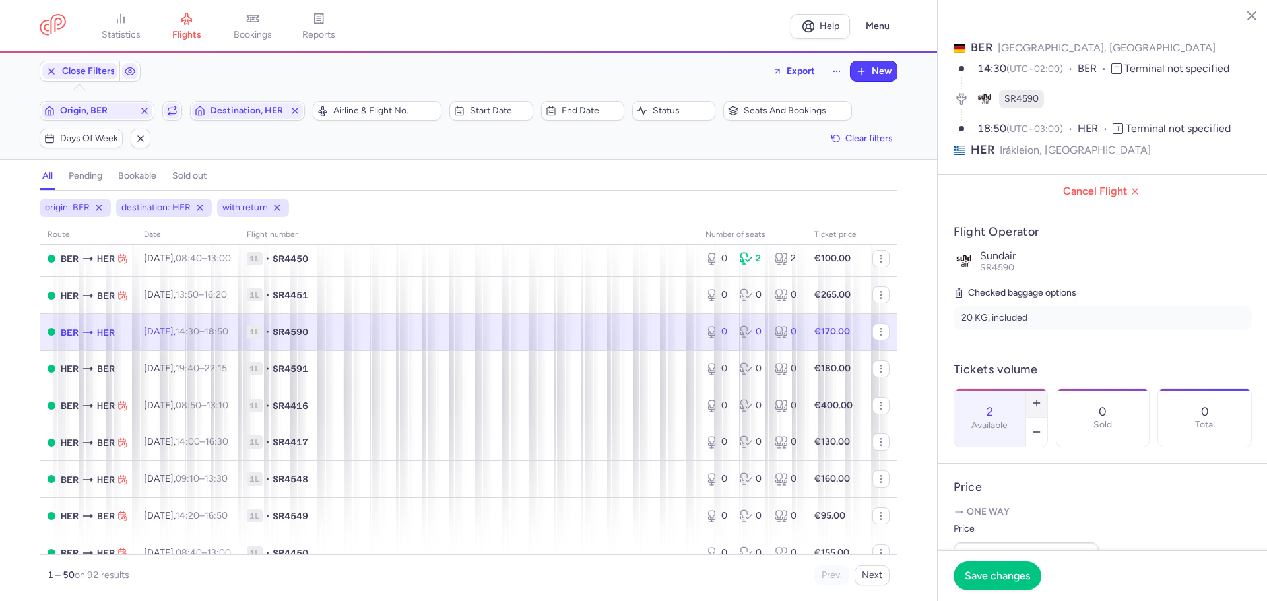
scroll to position [198, 0]
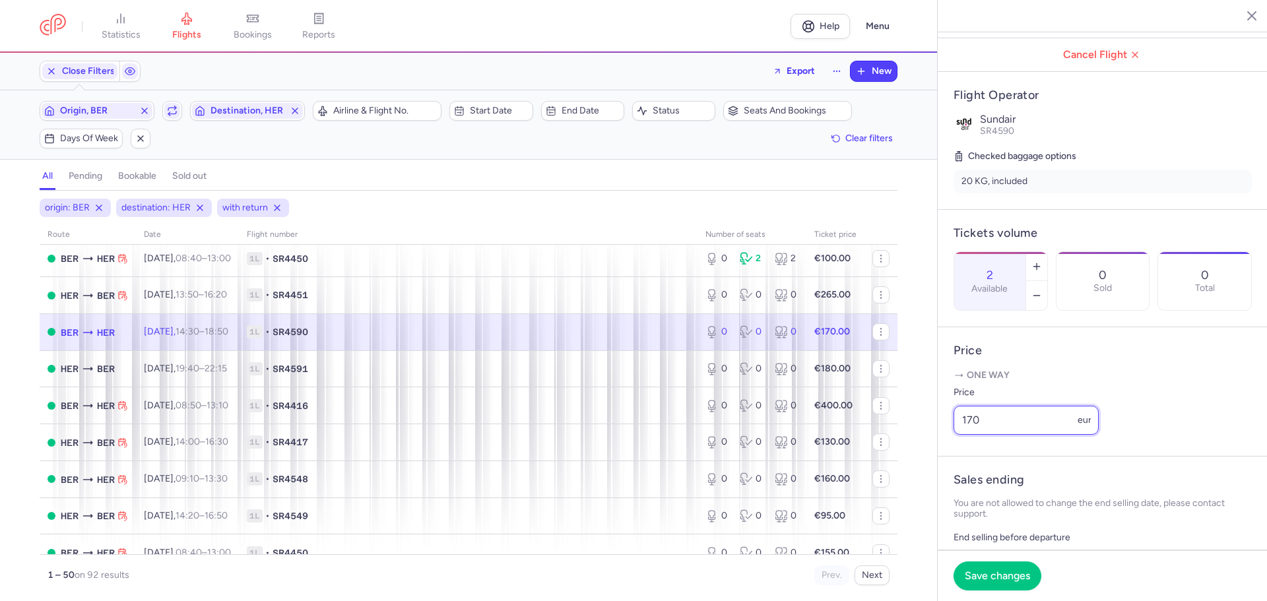
click at [1007, 435] on input "170" at bounding box center [1025, 420] width 145 height 29
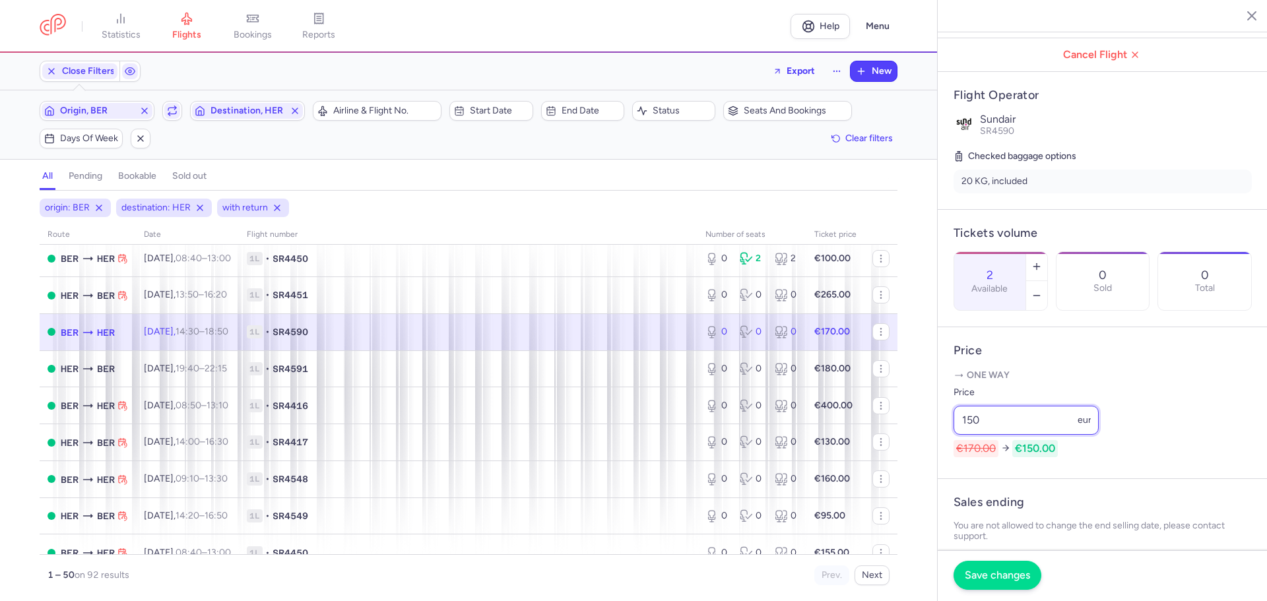
type input "150"
click at [1000, 573] on span "Save changes" at bounding box center [996, 575] width 65 height 12
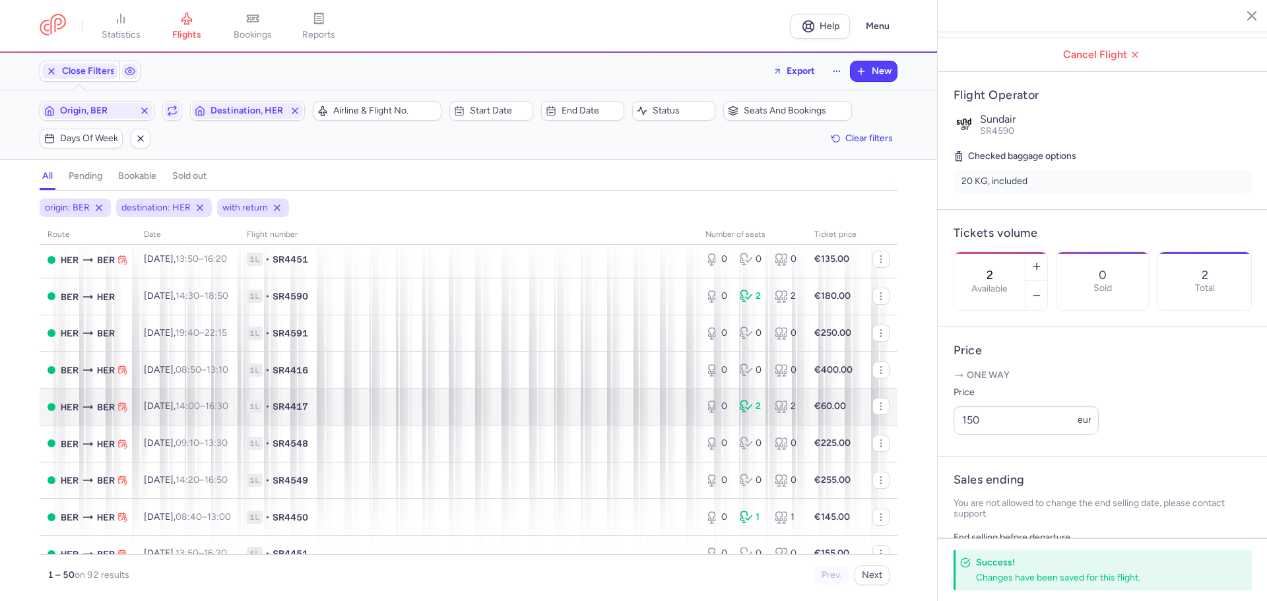
scroll to position [1400, 0]
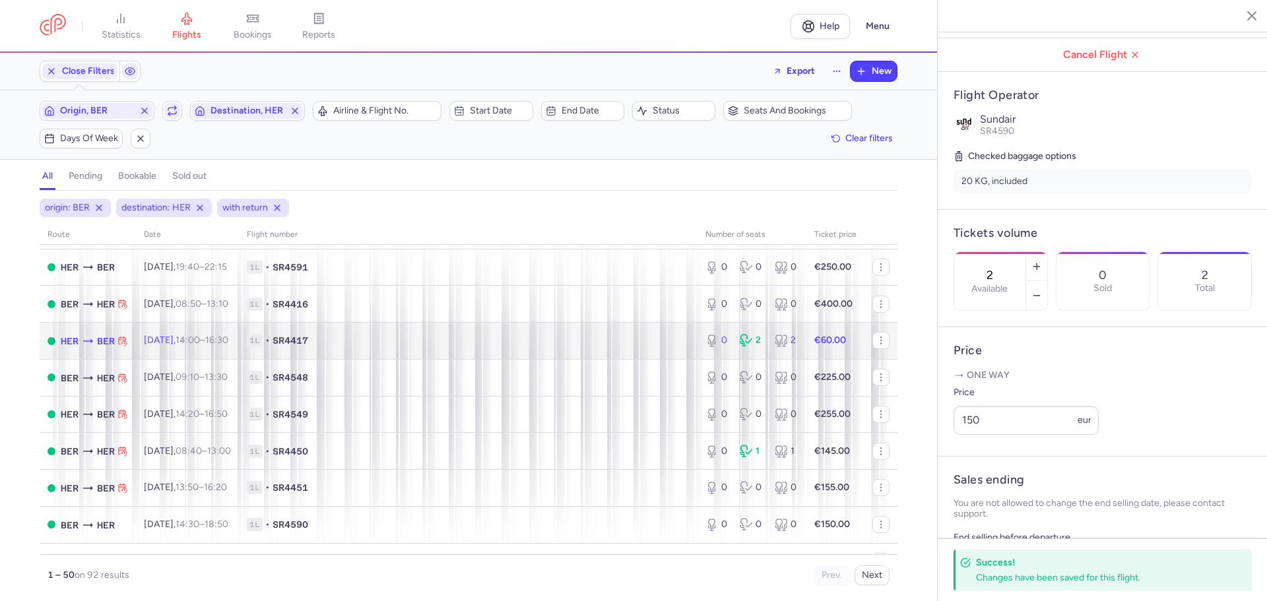
click at [371, 333] on td "1L • SR4417" at bounding box center [468, 341] width 458 height 37
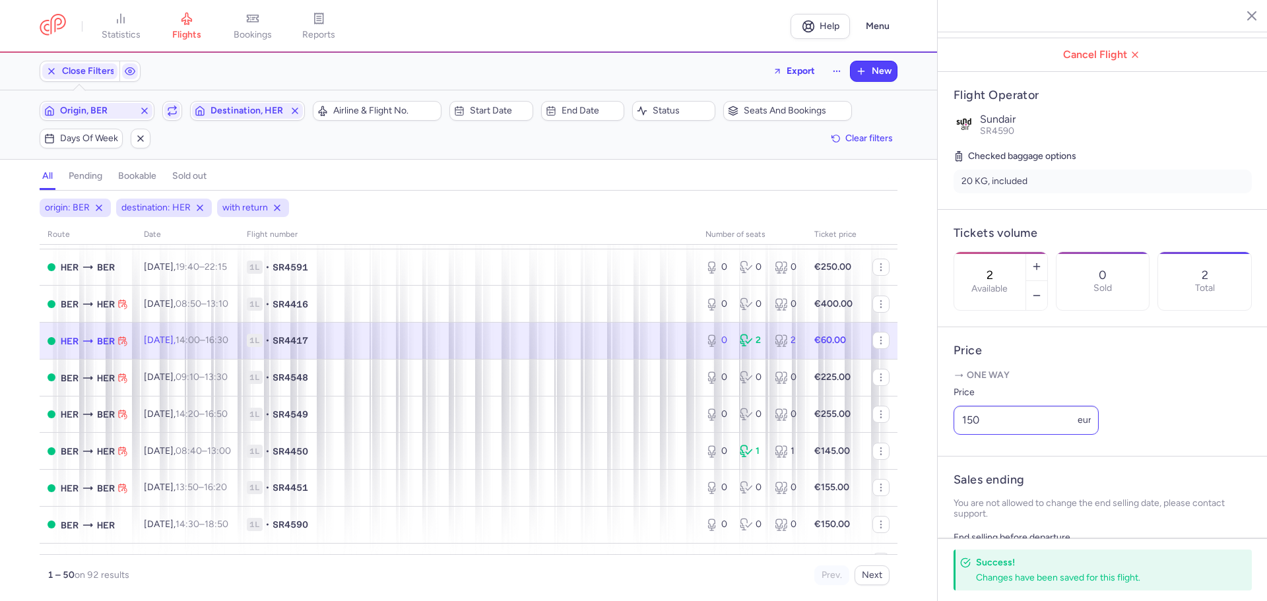
type input "0"
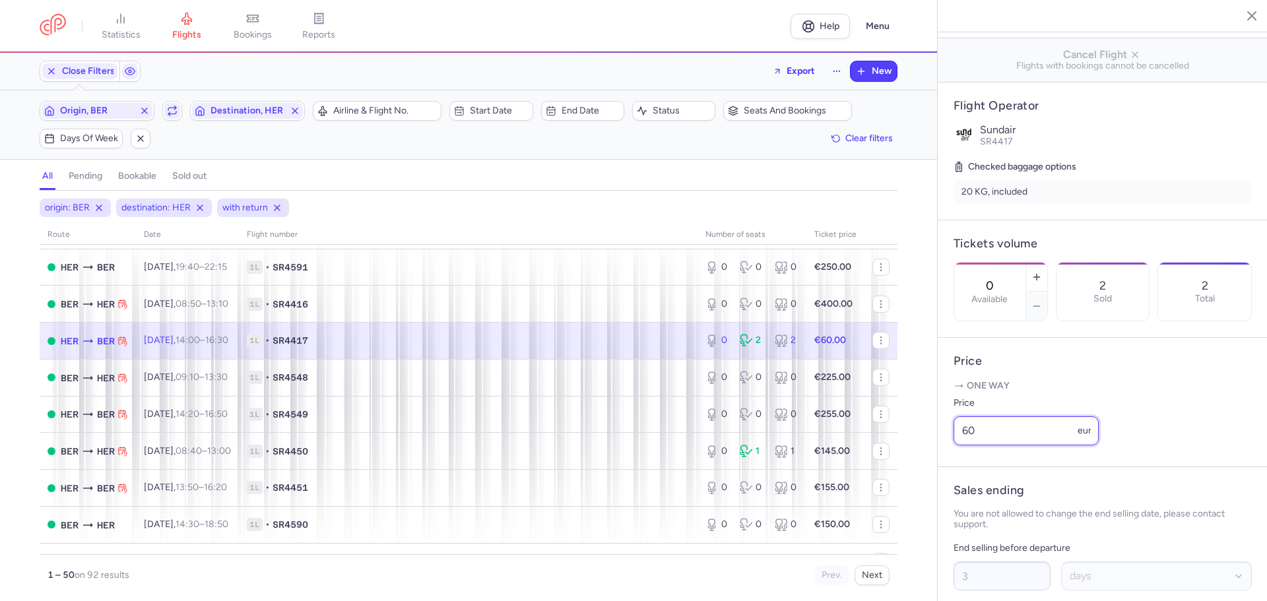
drag, startPoint x: 1033, startPoint y: 468, endPoint x: 972, endPoint y: 469, distance: 60.7
click at [972, 445] on input "60" at bounding box center [1025, 430] width 145 height 29
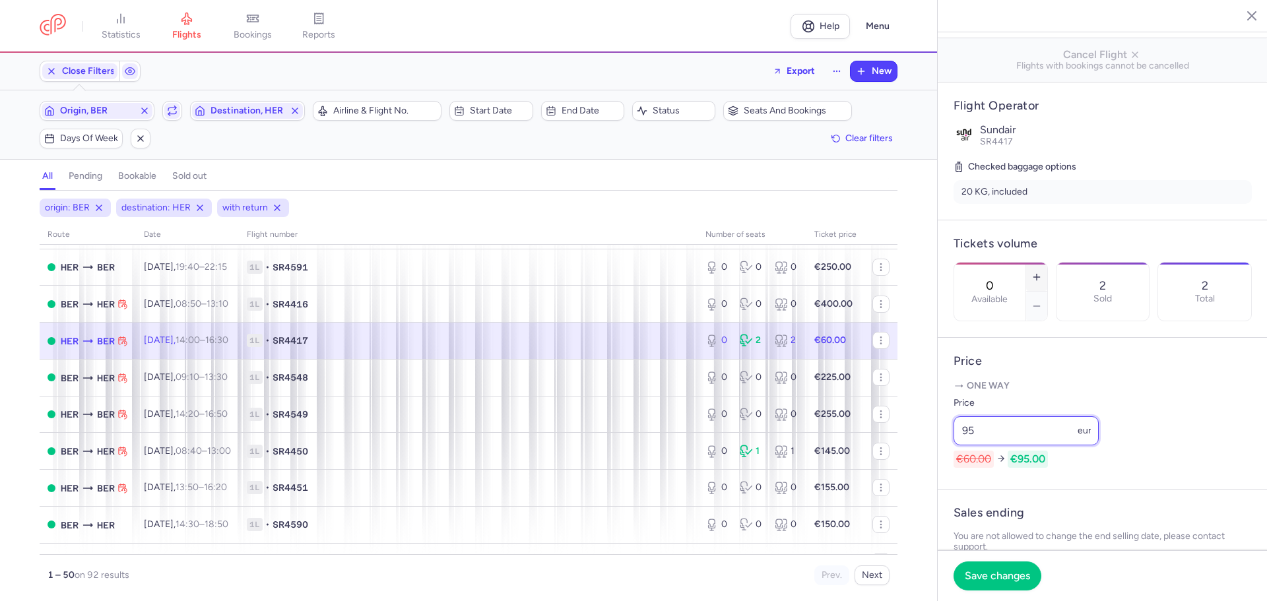
type input "95"
click at [1039, 277] on line "button" at bounding box center [1036, 277] width 6 height 0
type input "2"
click at [1017, 571] on span "Save changes" at bounding box center [996, 575] width 65 height 12
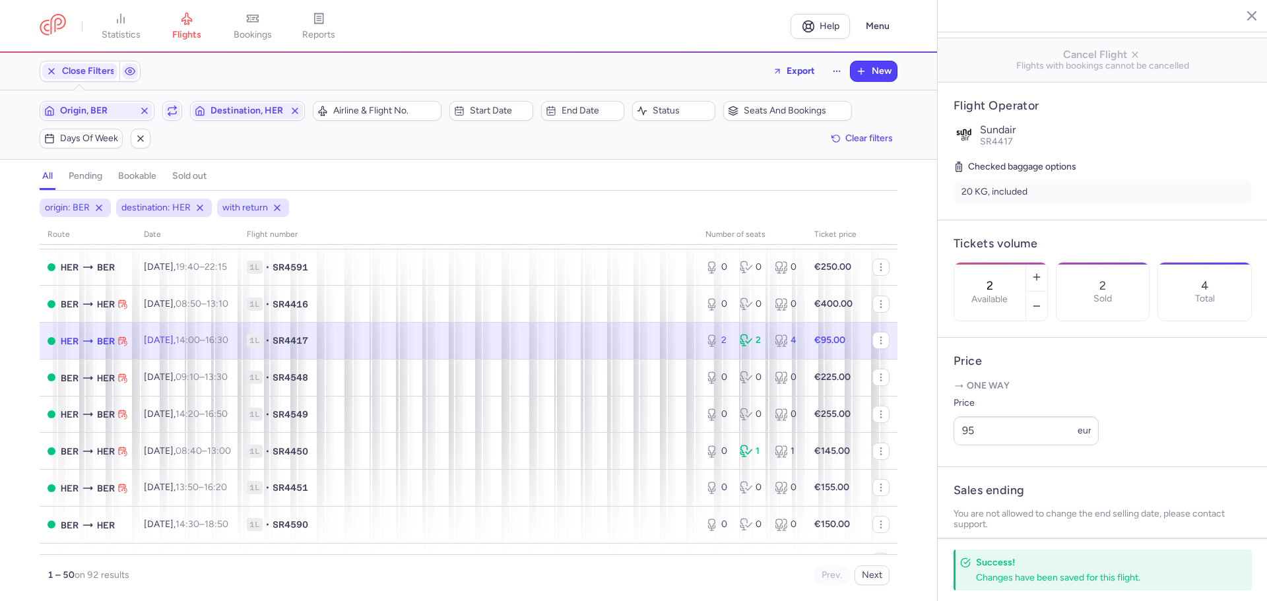
click at [1244, 19] on icon "button" at bounding box center [1241, 15] width 13 height 13
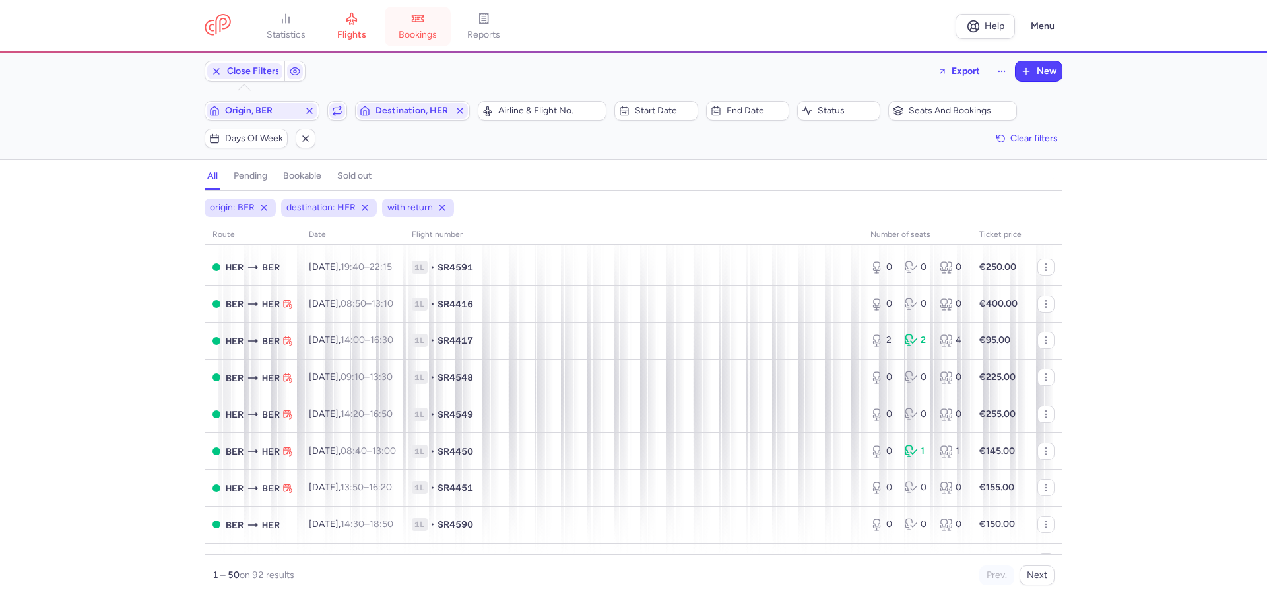
click at [397, 20] on link "bookings" at bounding box center [418, 26] width 66 height 29
